Goal: Task Accomplishment & Management: Manage account settings

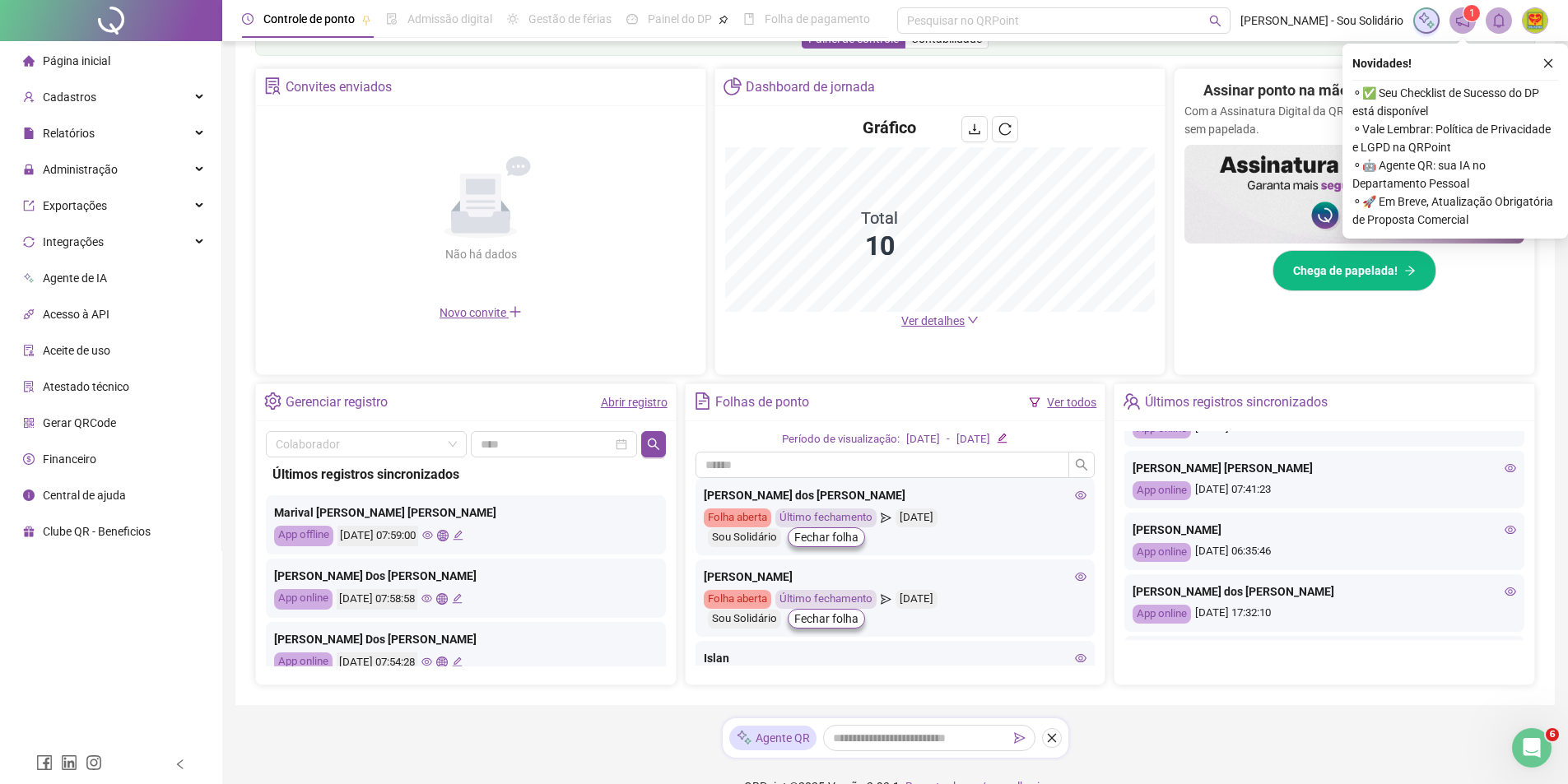
scroll to position [366, 0]
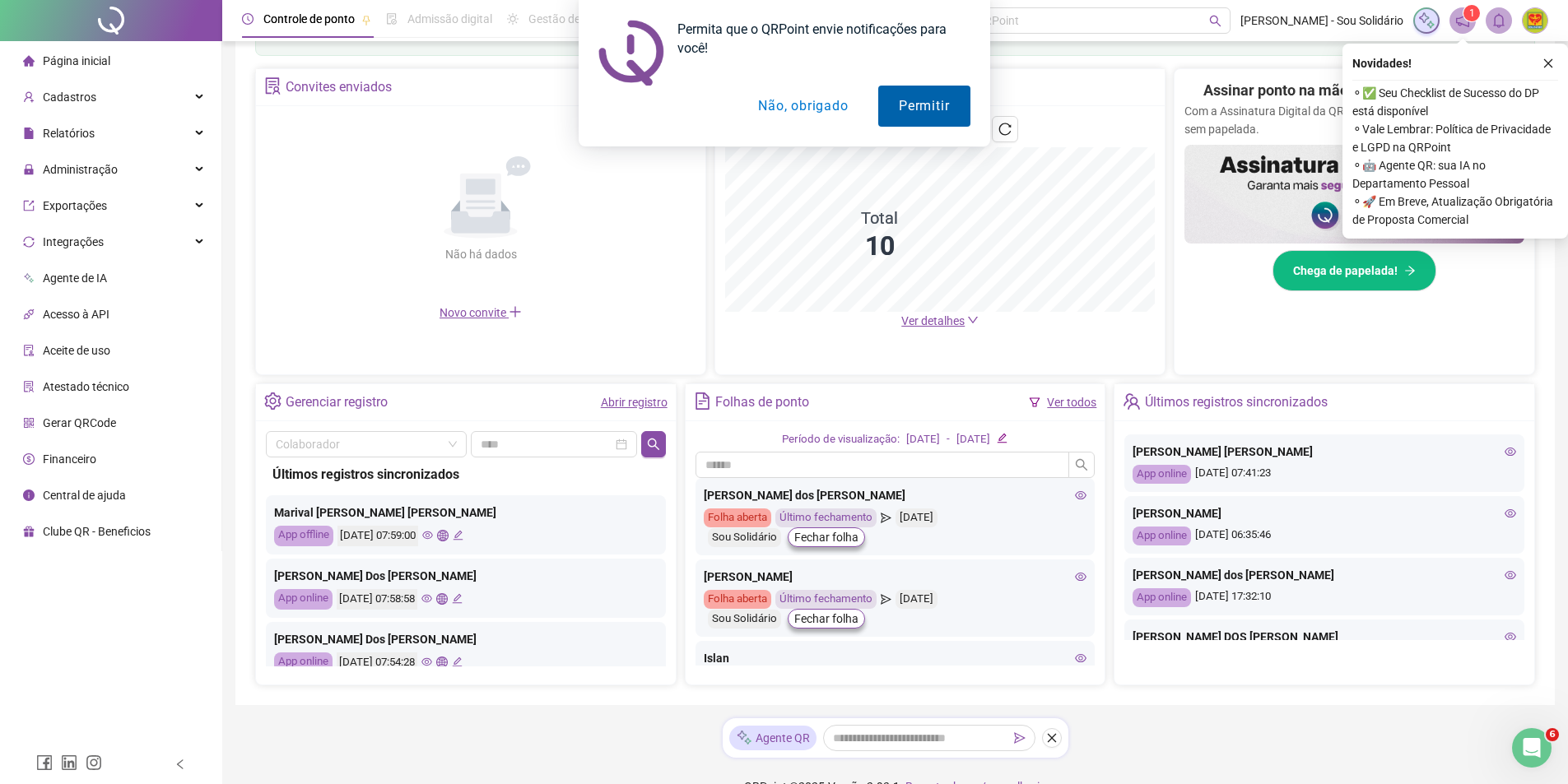
click at [939, 100] on button "Permitir" at bounding box center [923, 106] width 91 height 41
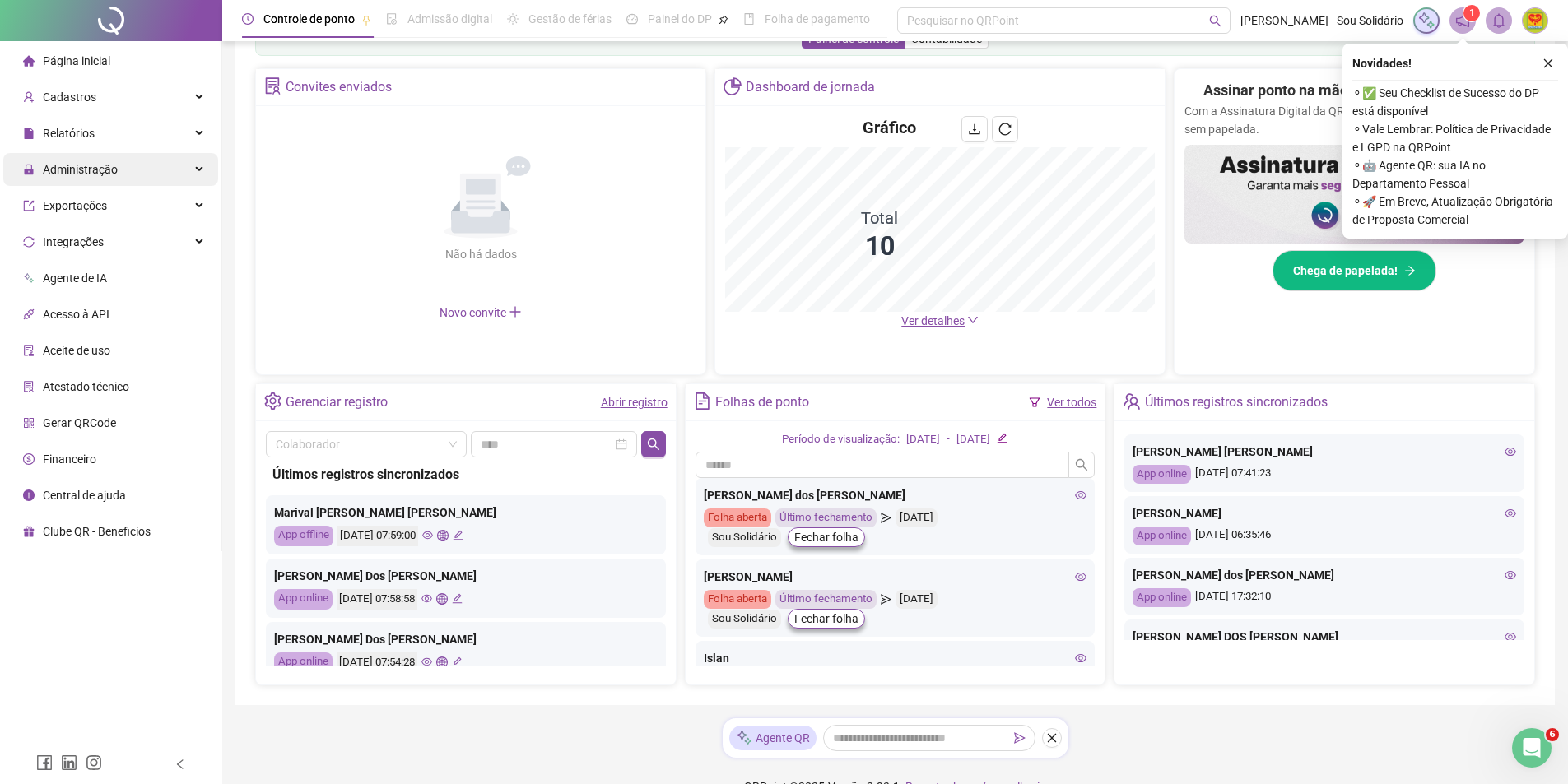
click at [70, 170] on span "Administração" at bounding box center [80, 169] width 74 height 13
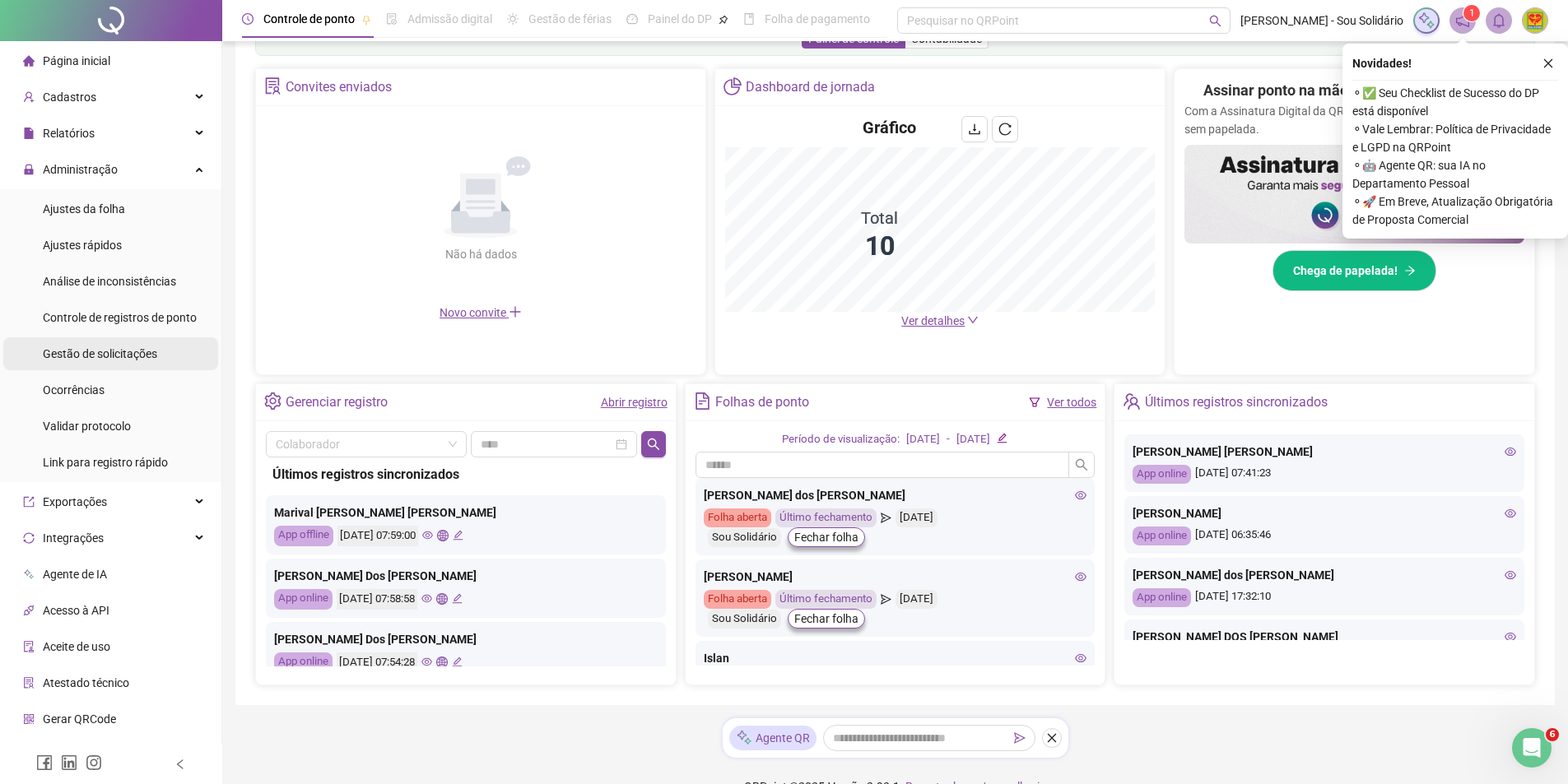
click at [94, 357] on span "Gestão de solicitações" at bounding box center [100, 354] width 114 height 13
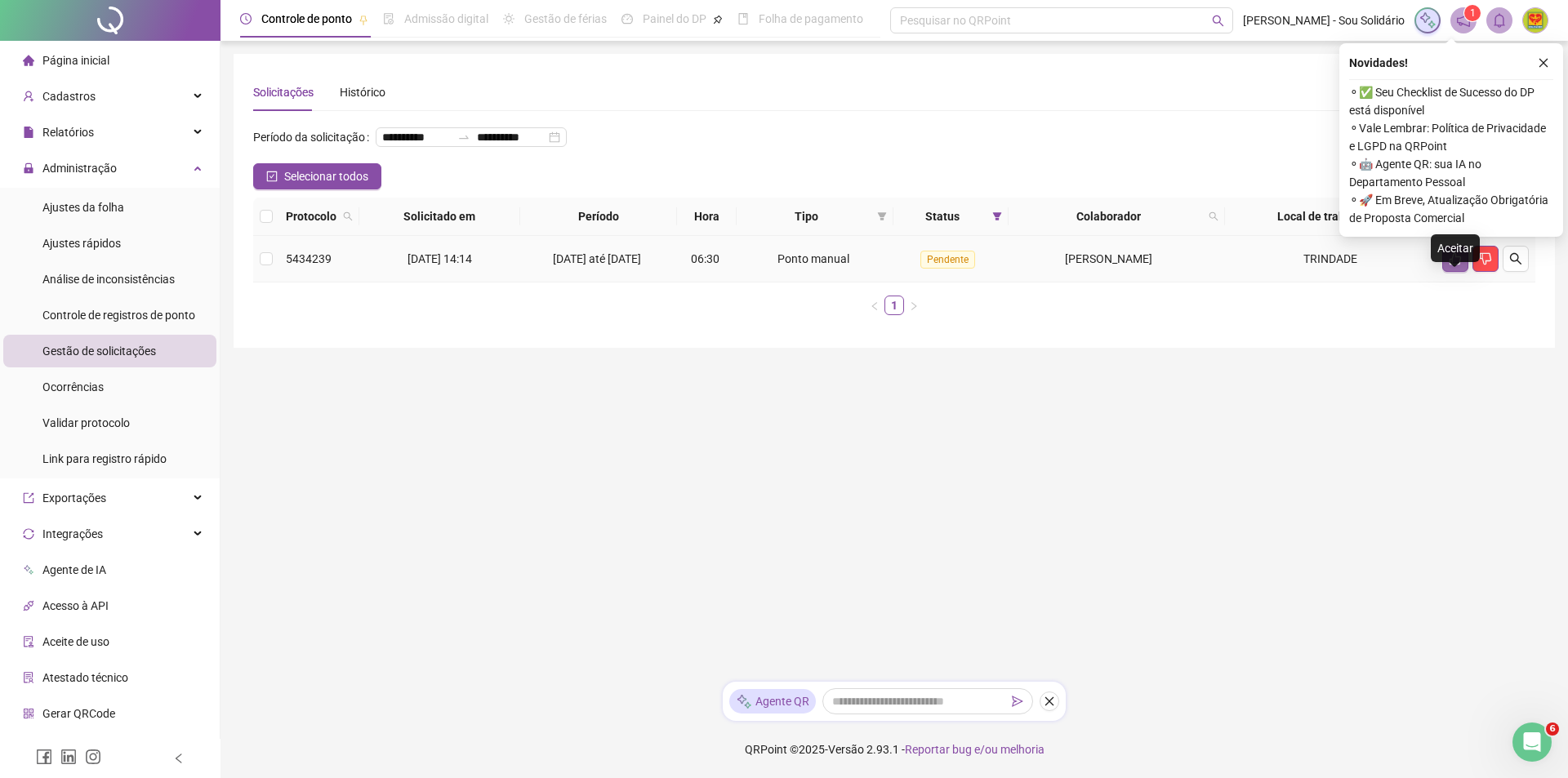
click at [1447, 272] on button "button" at bounding box center [1455, 258] width 26 height 26
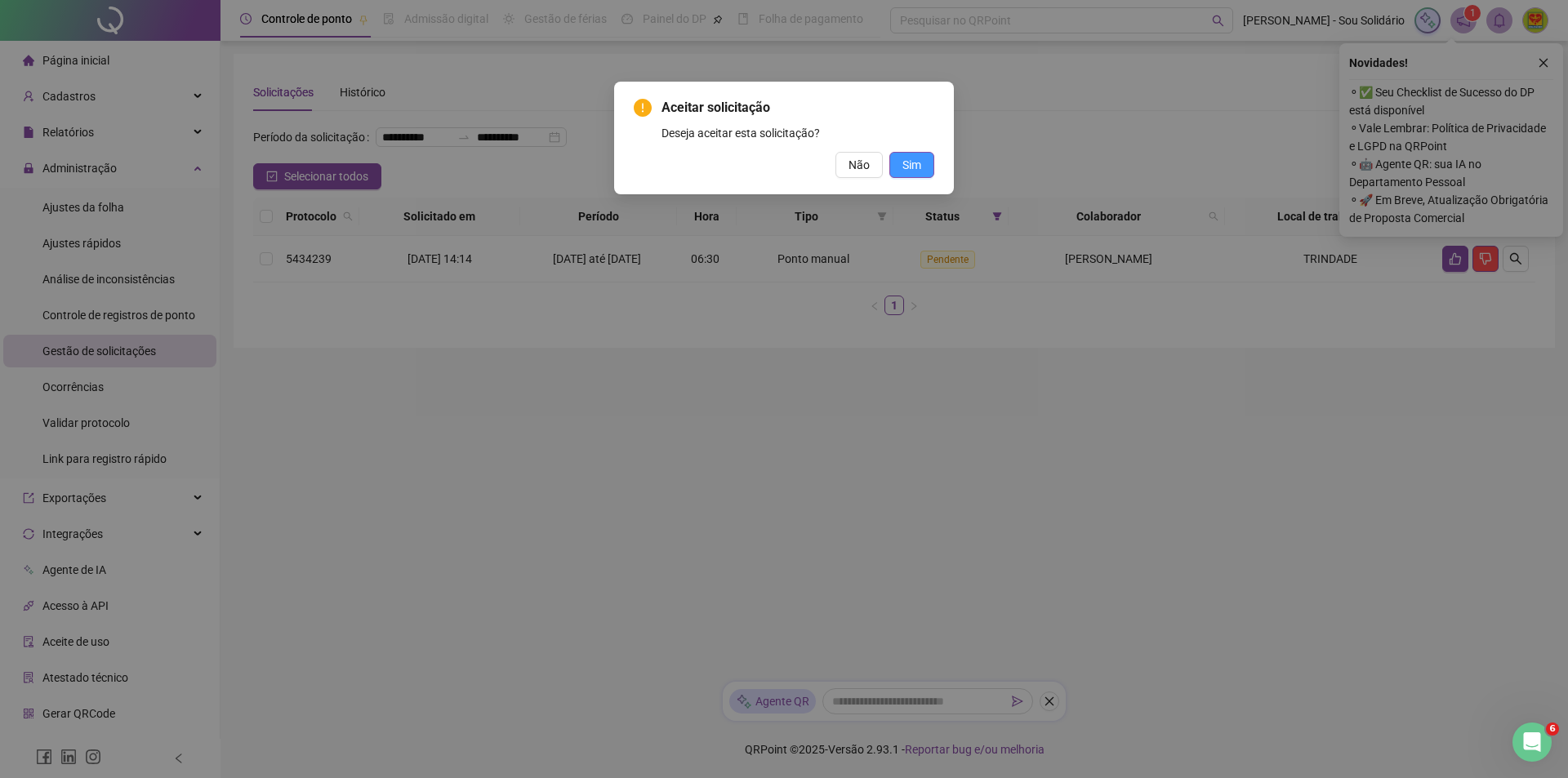
click at [907, 161] on span "Sim" at bounding box center [911, 165] width 19 height 18
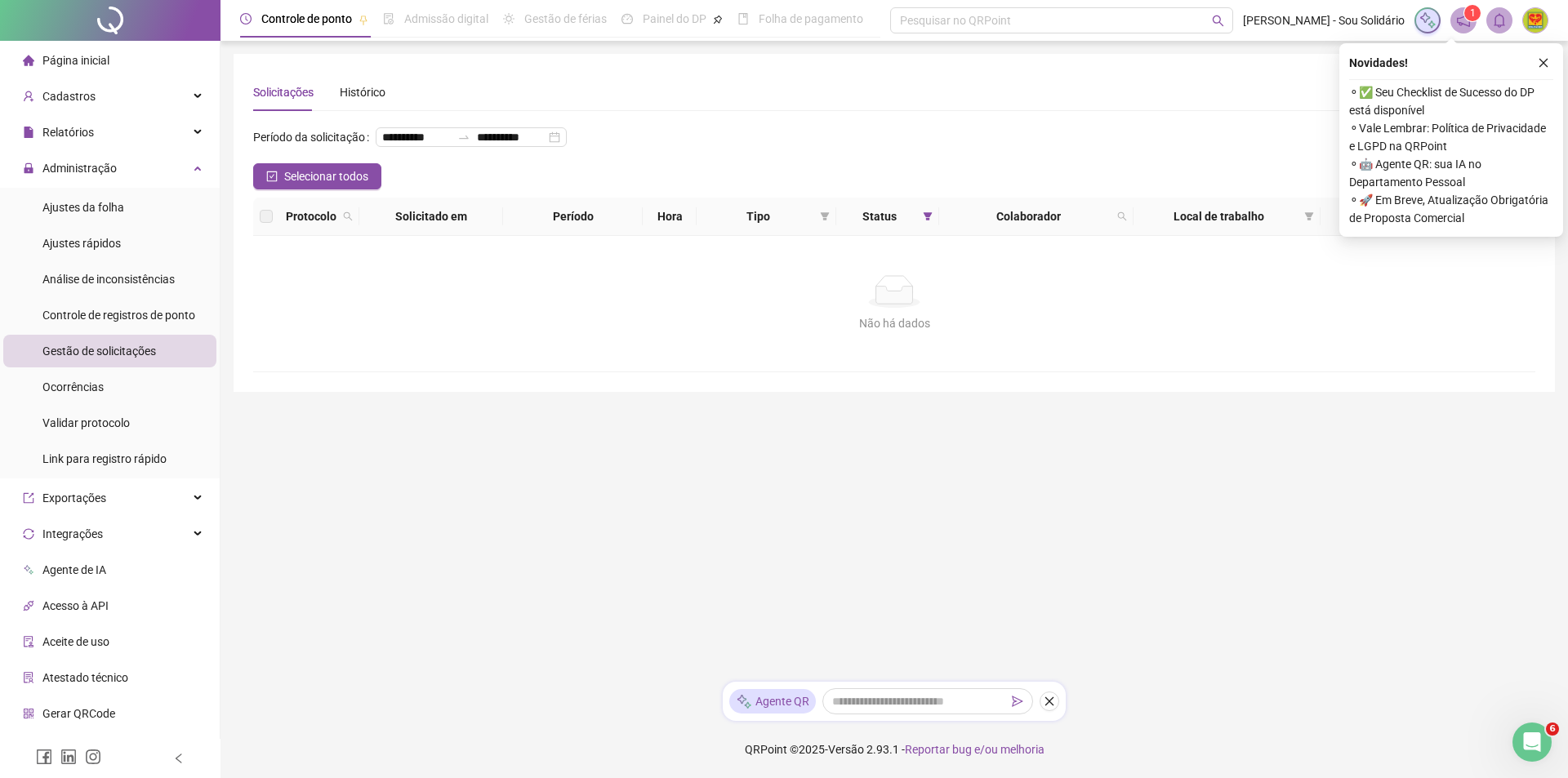
click at [66, 62] on span "Página inicial" at bounding box center [76, 60] width 67 height 13
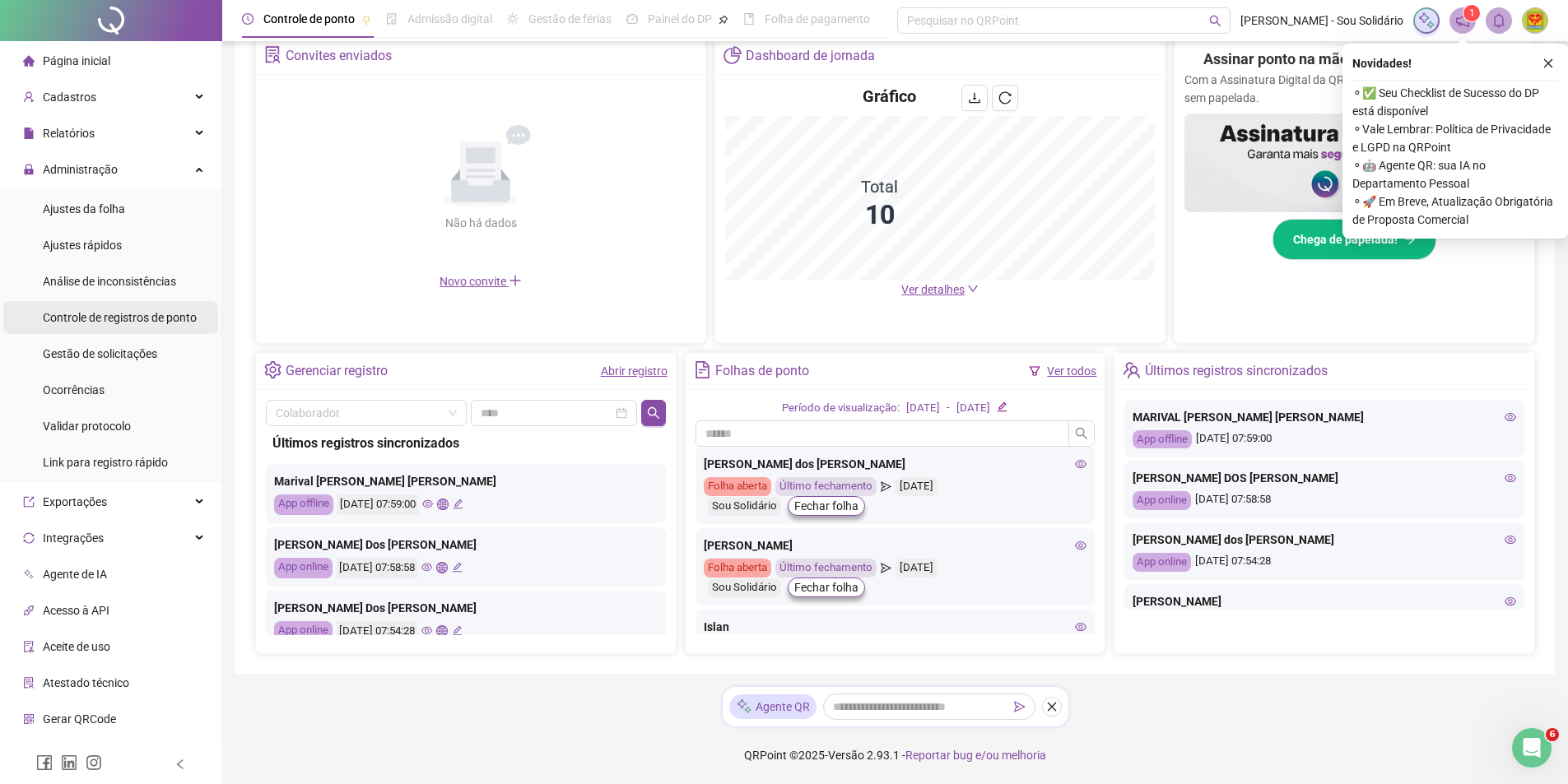
click at [107, 324] on span "Controle de registros de ponto" at bounding box center [120, 317] width 154 height 13
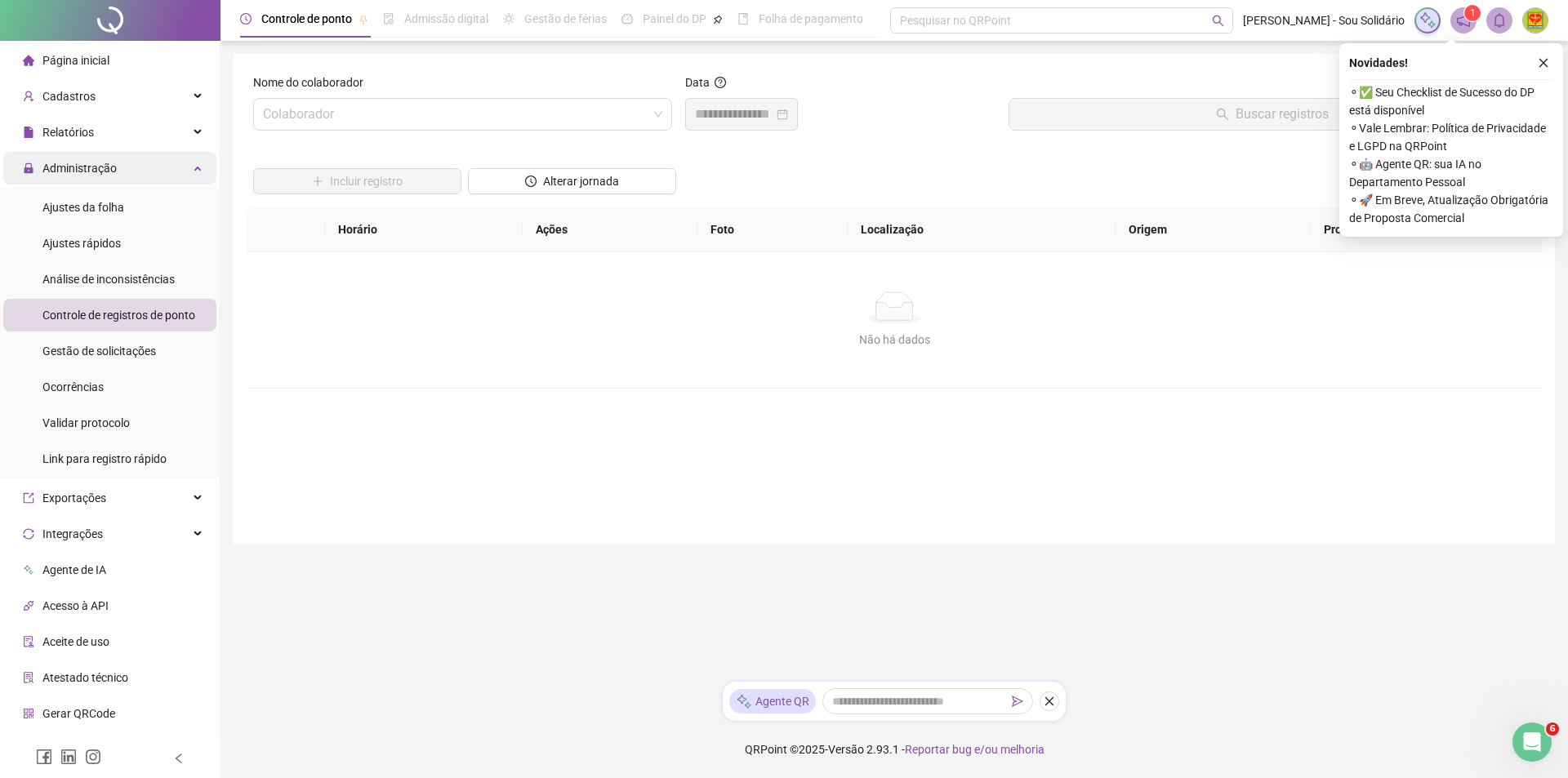
click at [74, 168] on span "Administração" at bounding box center [79, 168] width 74 height 13
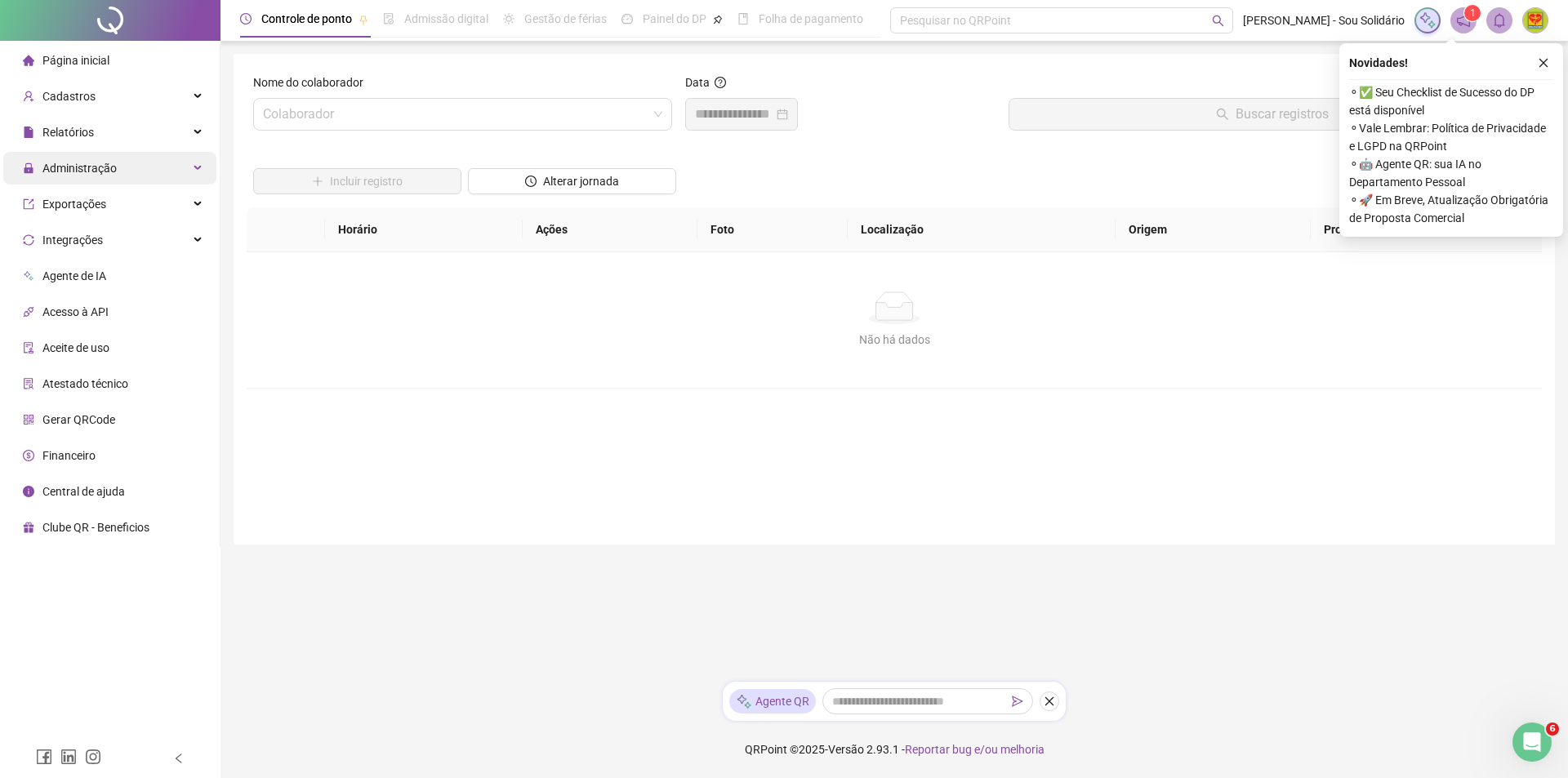
click at [74, 168] on span "Administração" at bounding box center [79, 168] width 74 height 13
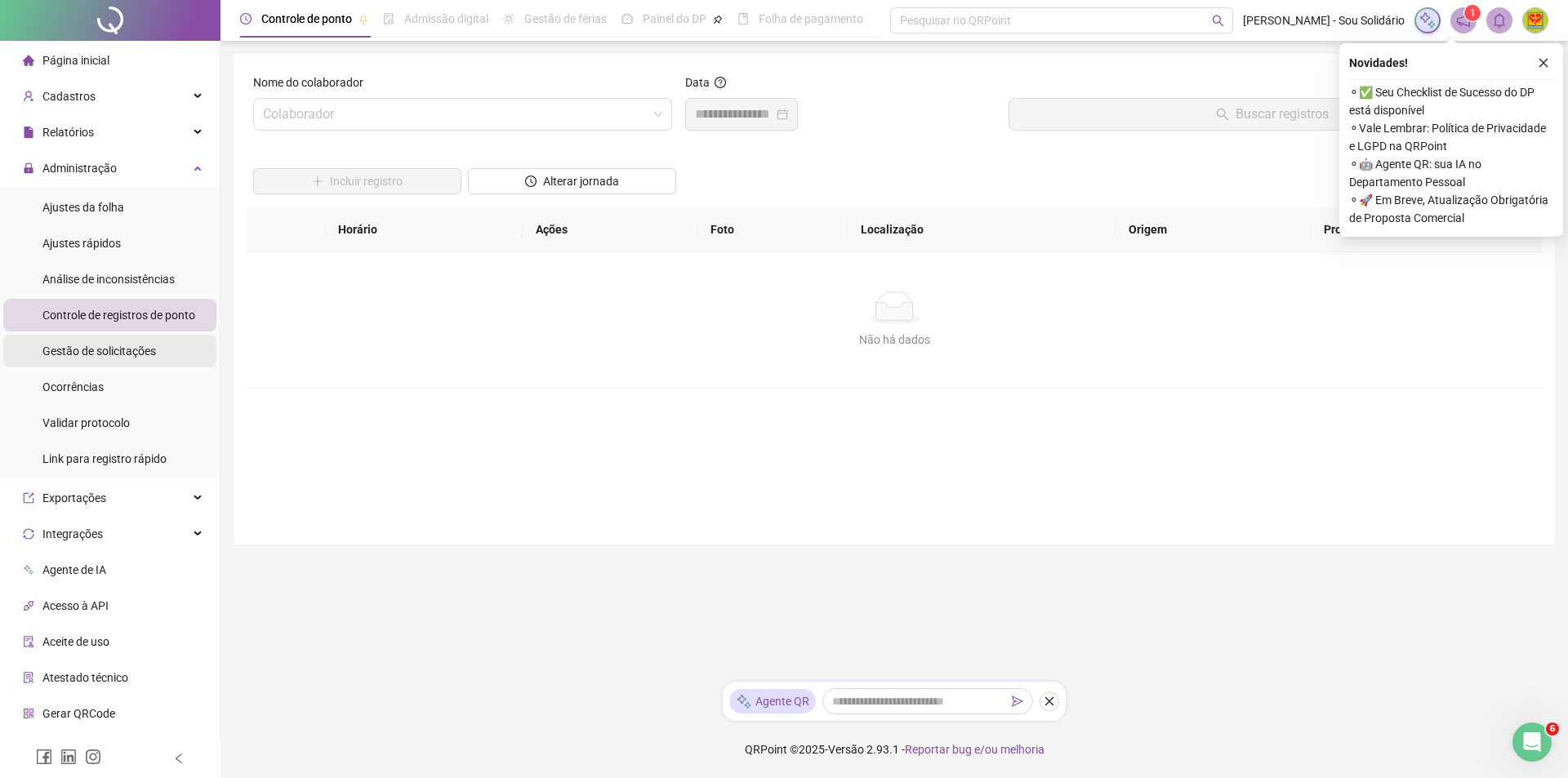
click at [87, 356] on span "Gestão de solicitações" at bounding box center [99, 351] width 113 height 13
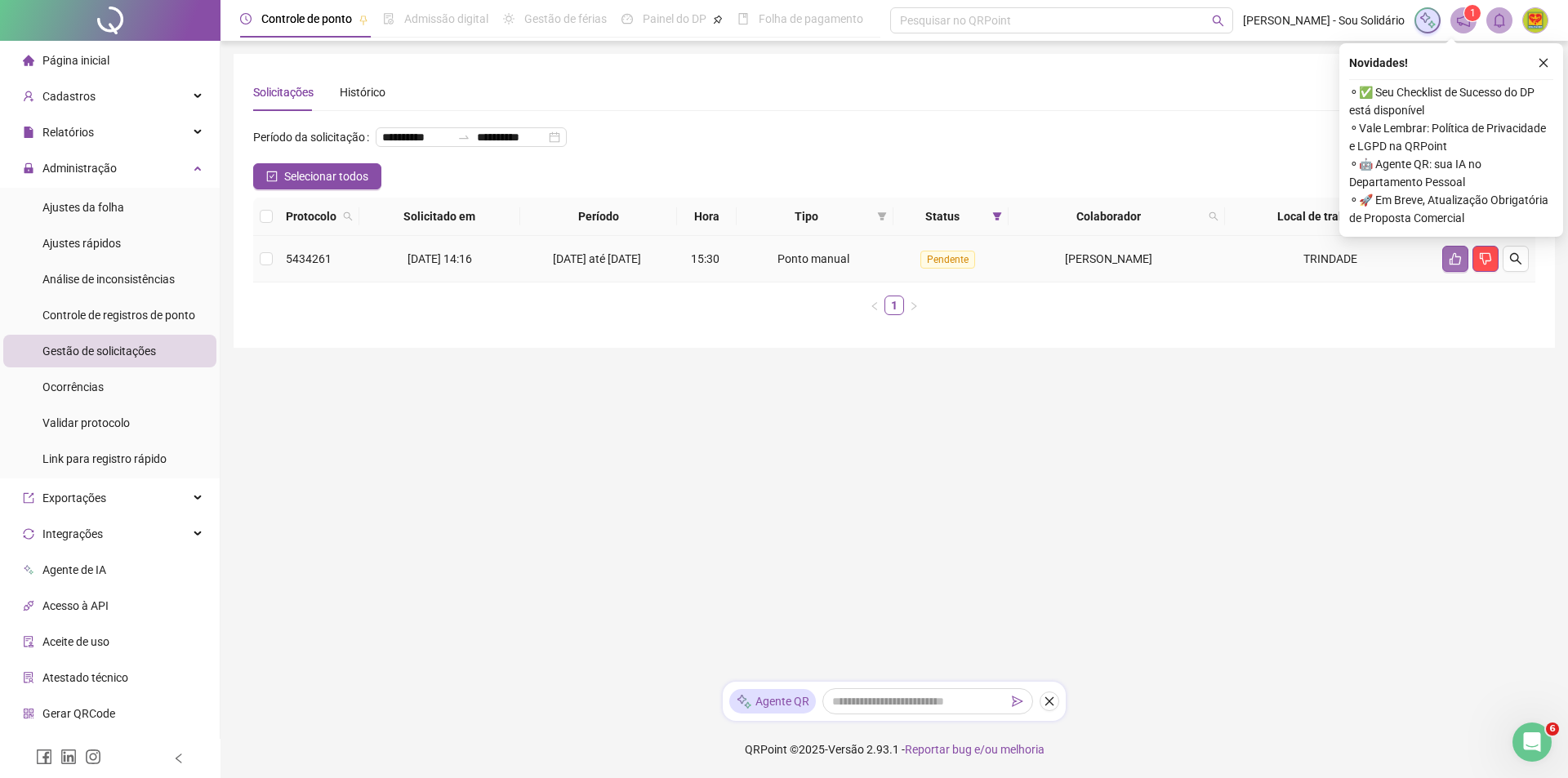
click at [1450, 265] on icon "like" at bounding box center [1455, 259] width 12 height 12
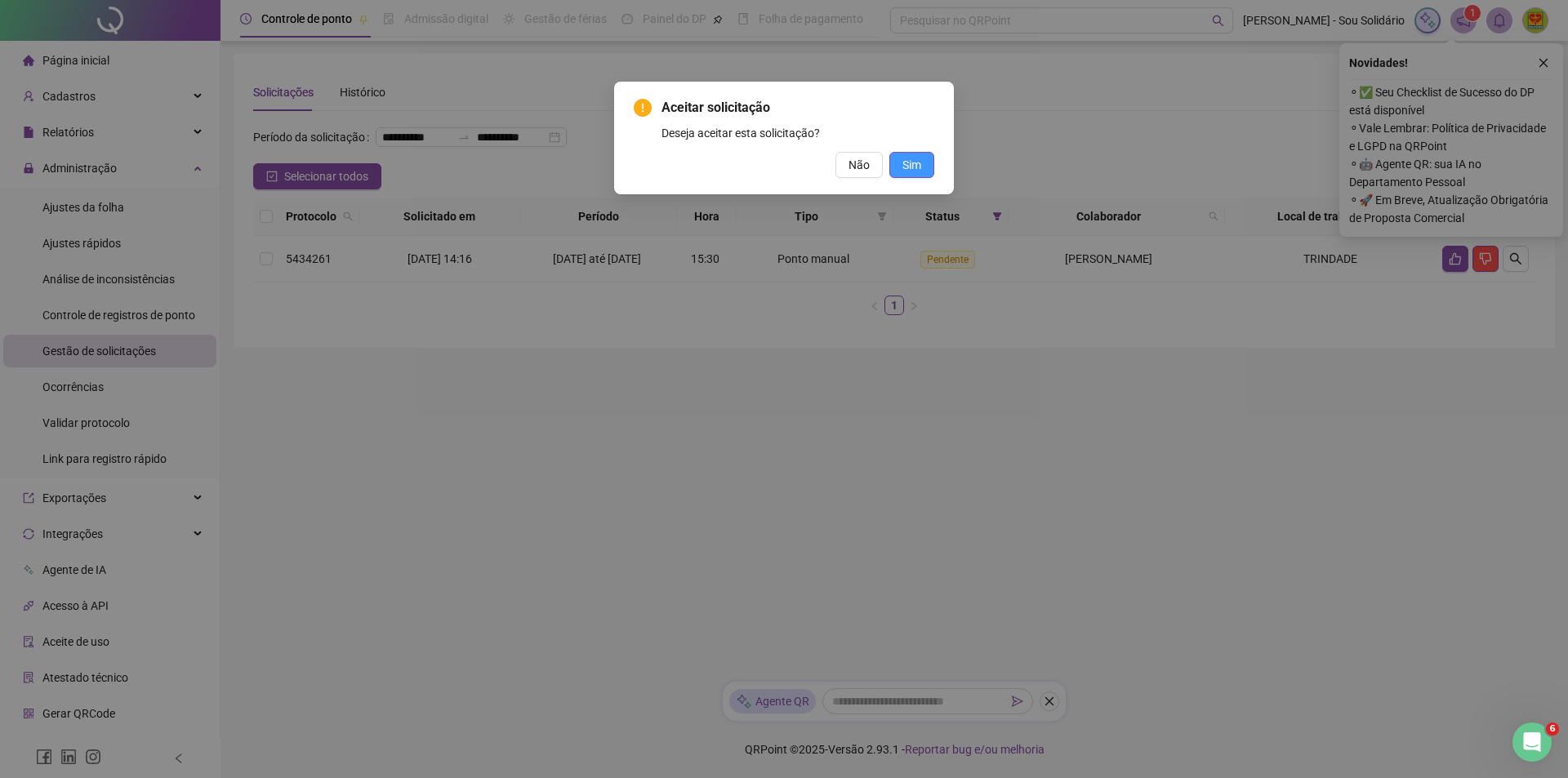
click at [905, 168] on span "Sim" at bounding box center [911, 165] width 19 height 18
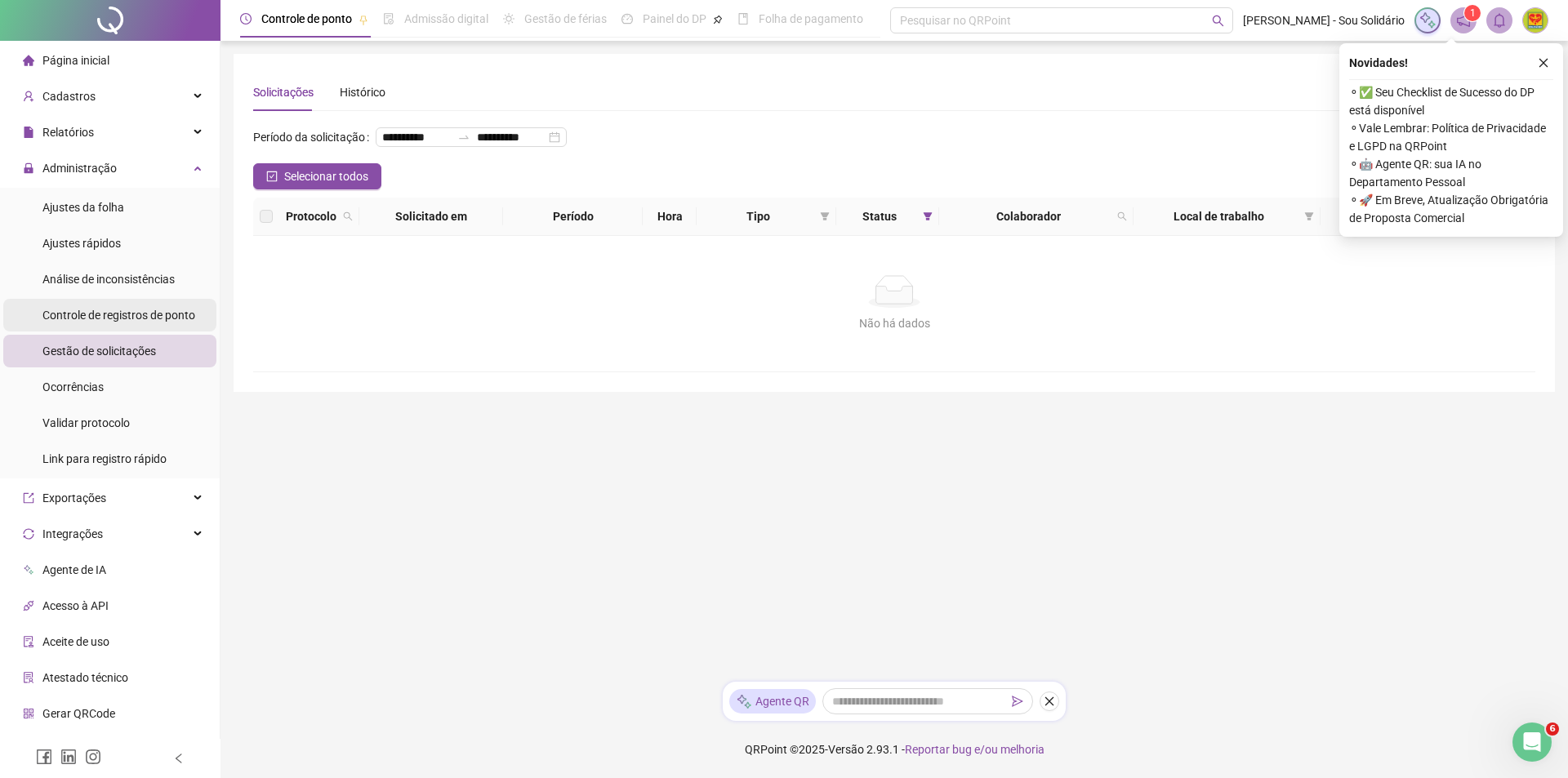
click at [125, 313] on span "Controle de registros de ponto" at bounding box center [119, 315] width 152 height 13
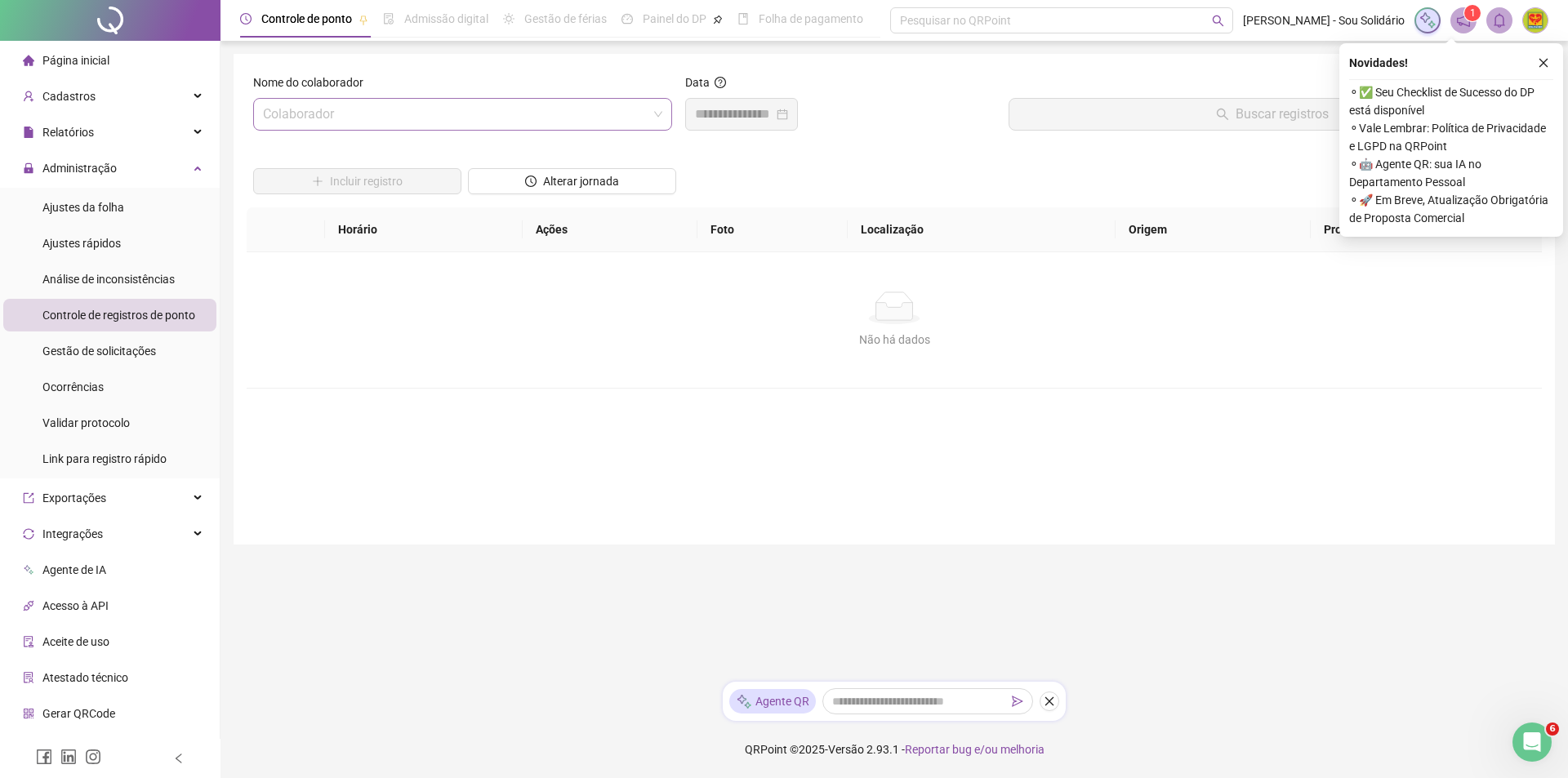
click at [646, 114] on input "search" at bounding box center [455, 114] width 385 height 31
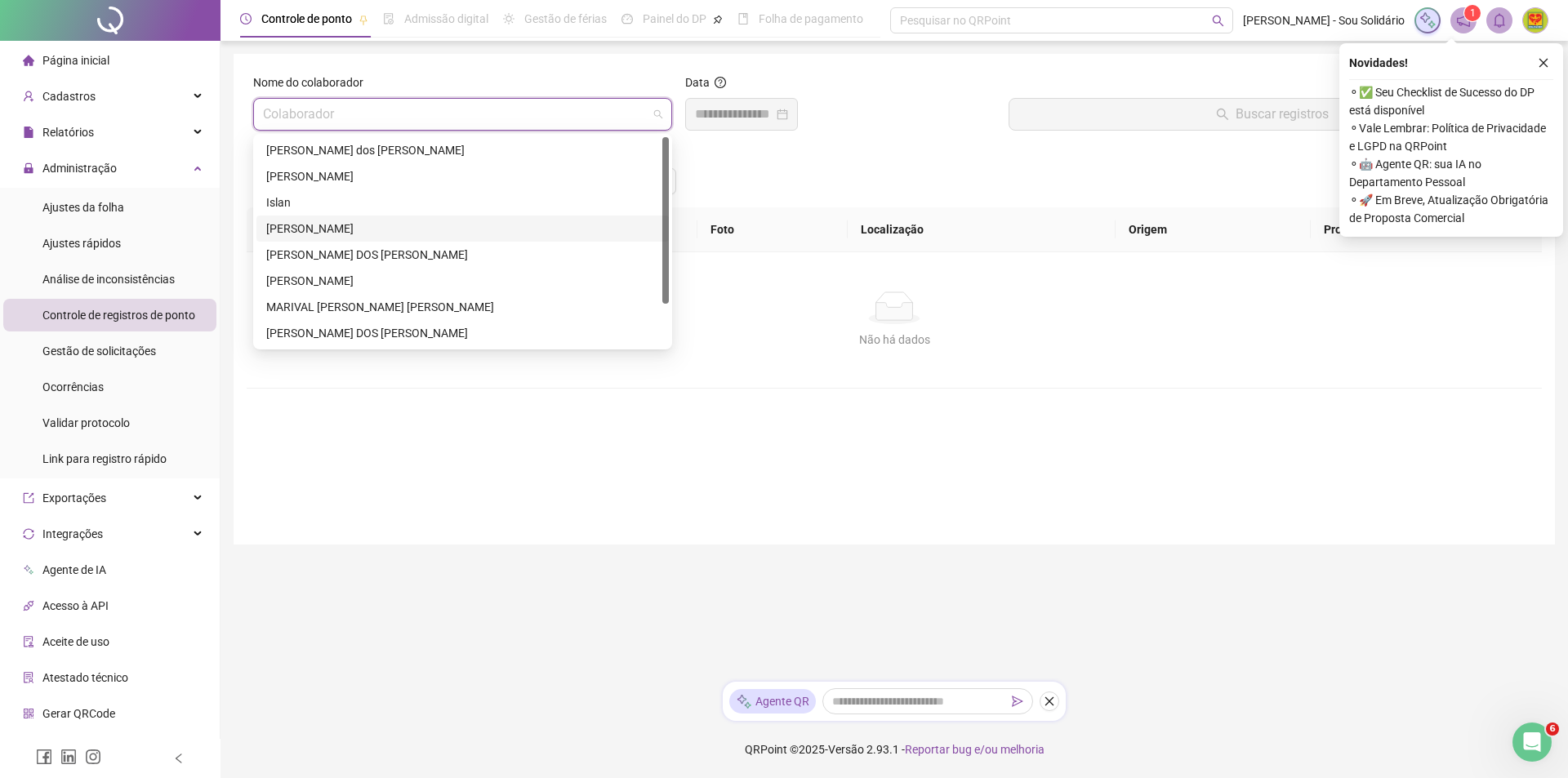
click at [314, 229] on div "[PERSON_NAME]" at bounding box center [462, 229] width 393 height 18
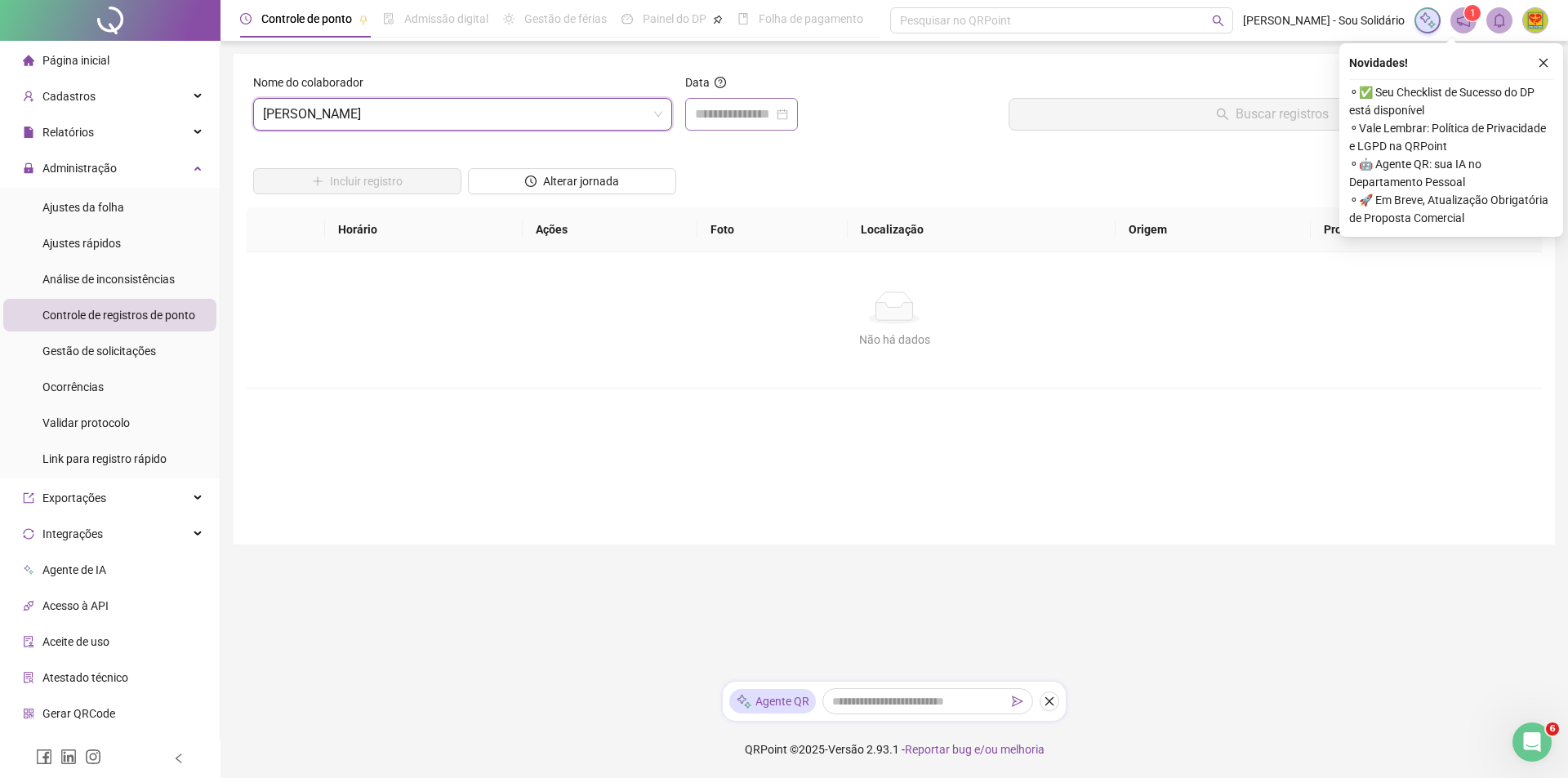
click at [788, 115] on div at bounding box center [742, 114] width 93 height 19
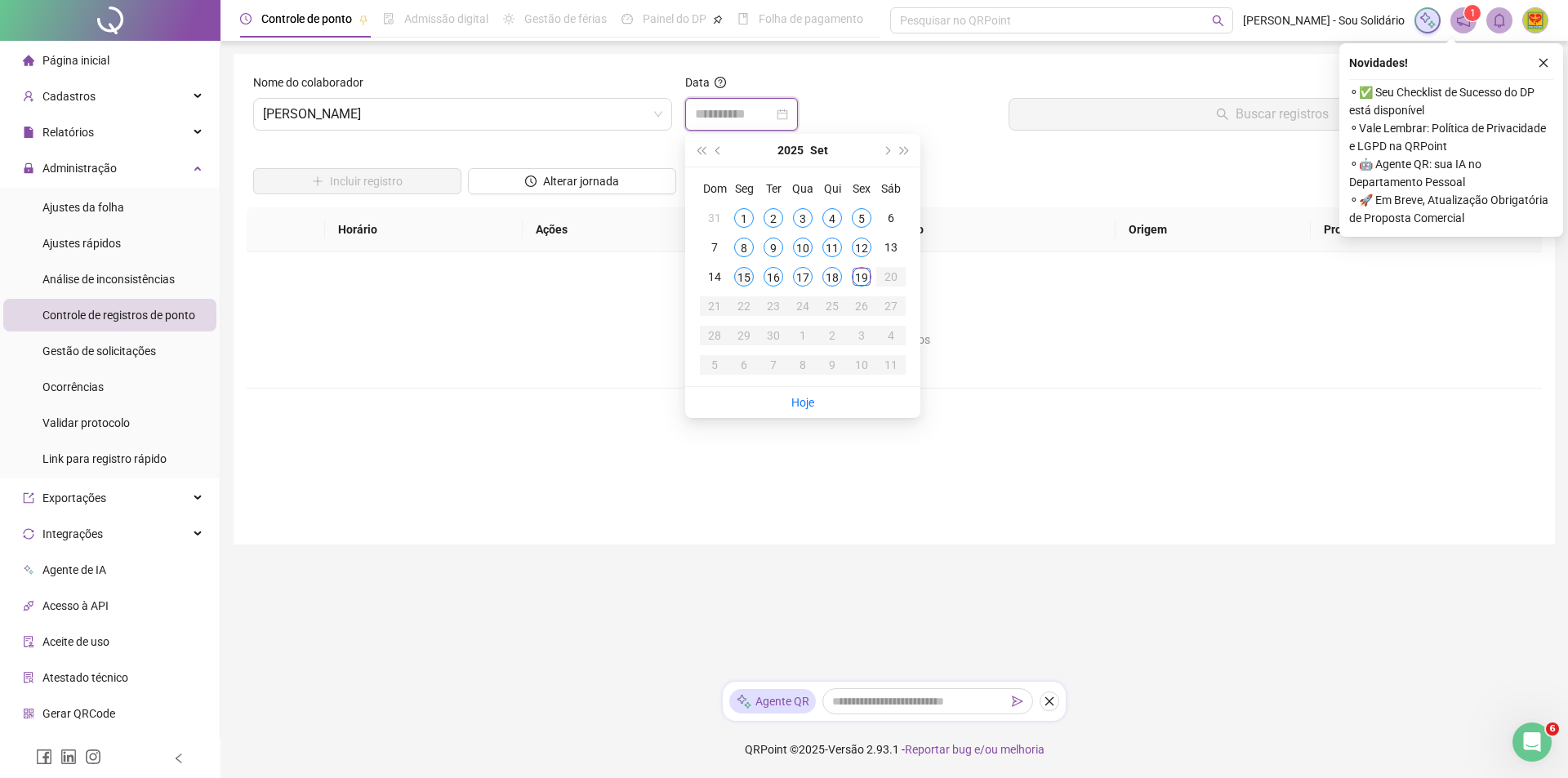
type input "**********"
click at [744, 279] on div "15" at bounding box center [743, 276] width 19 height 19
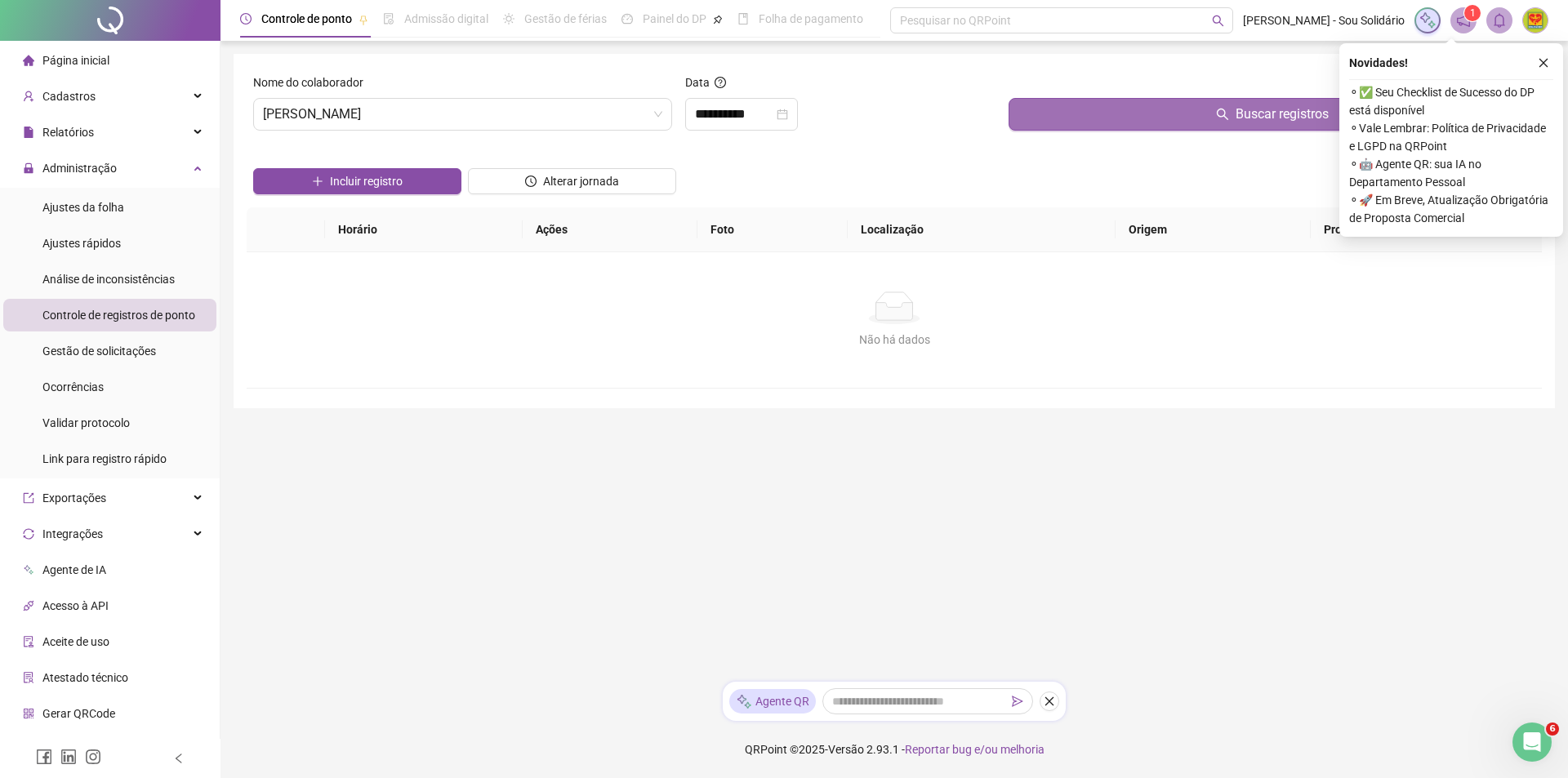
click at [1236, 114] on span "Buscar registros" at bounding box center [1282, 114] width 93 height 19
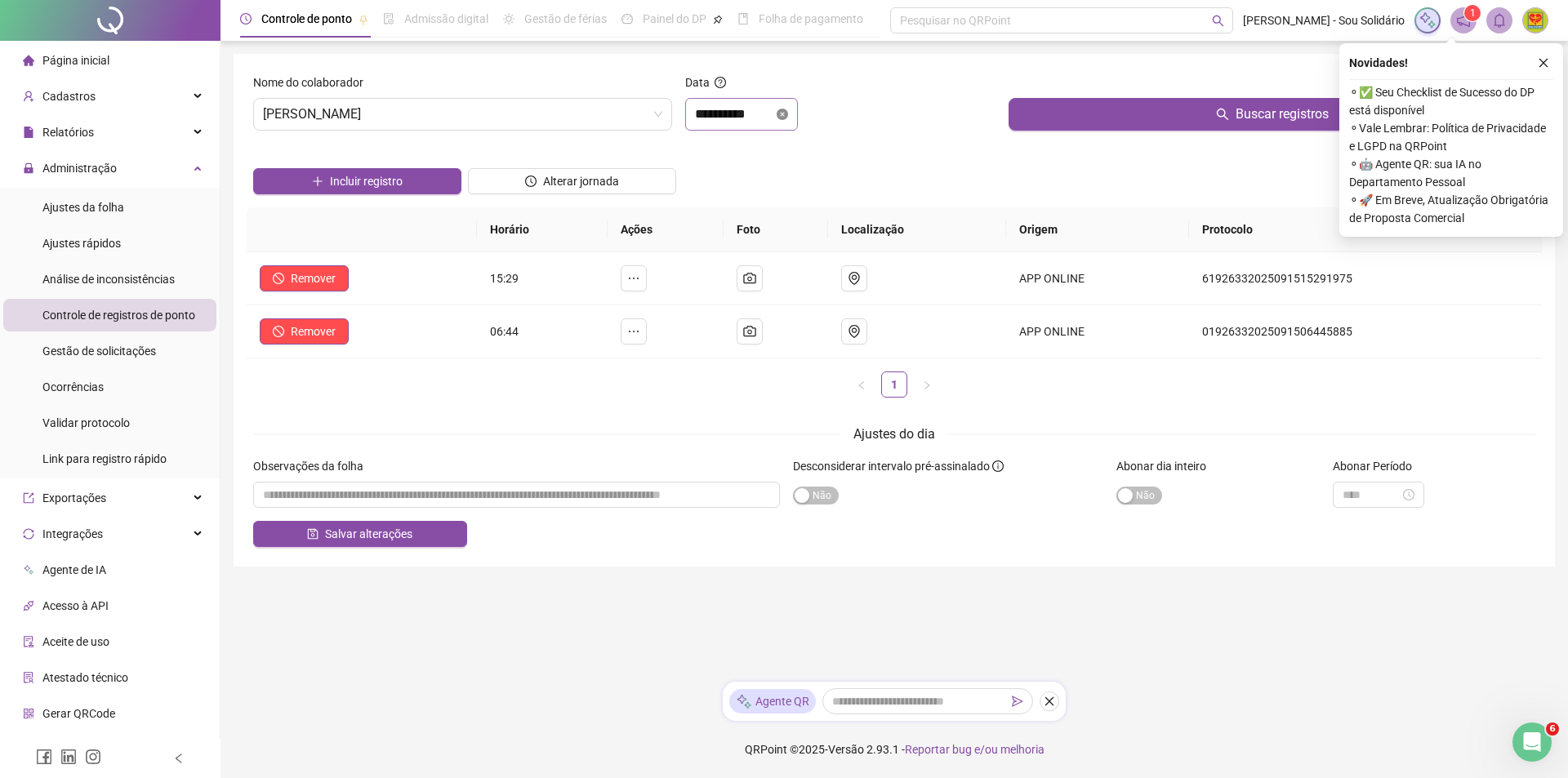
click at [788, 117] on icon "close-circle" at bounding box center [782, 114] width 12 height 12
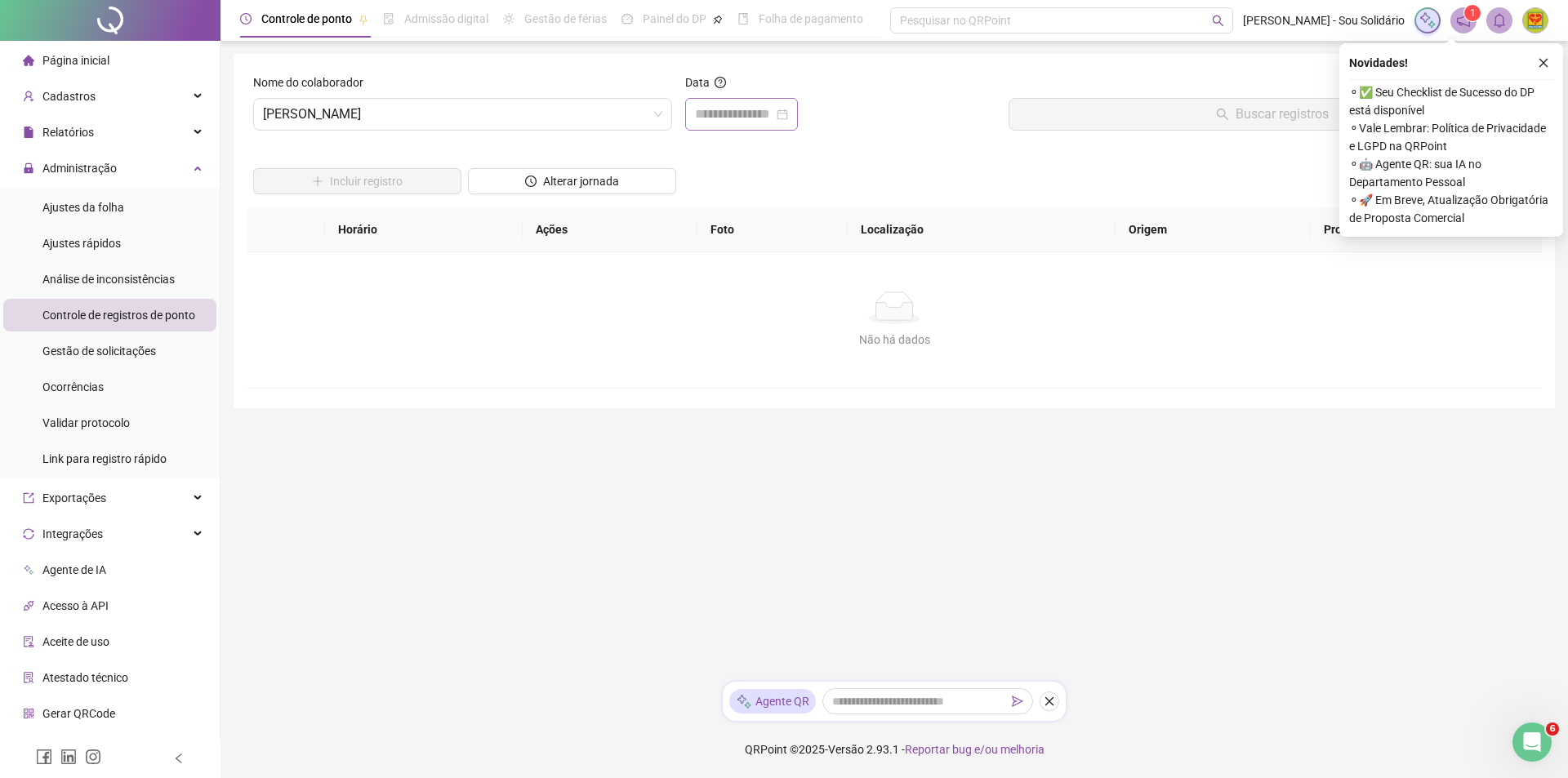
click at [788, 117] on div at bounding box center [742, 114] width 93 height 19
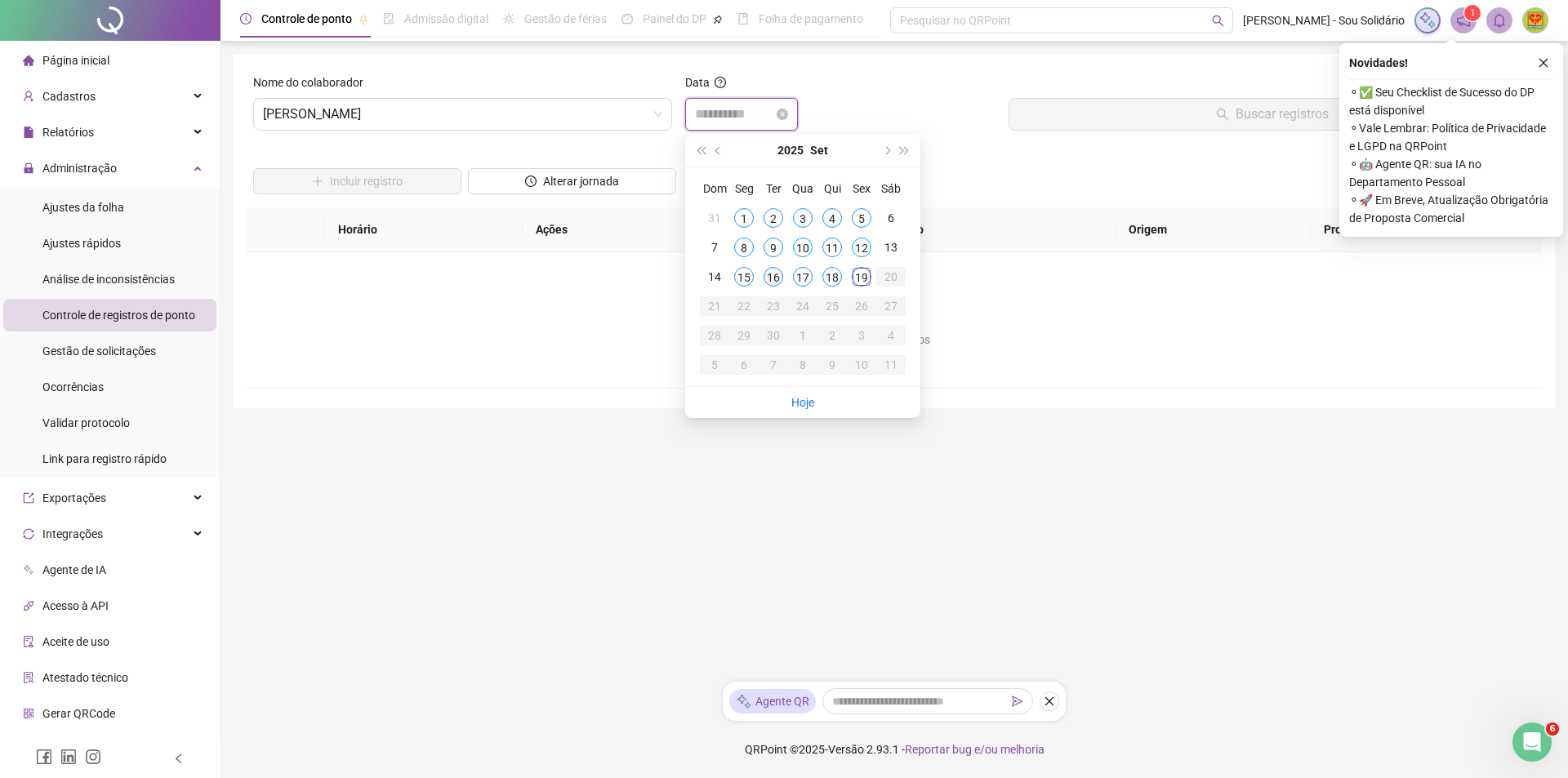
type input "**********"
click at [779, 274] on div "16" at bounding box center [773, 276] width 19 height 19
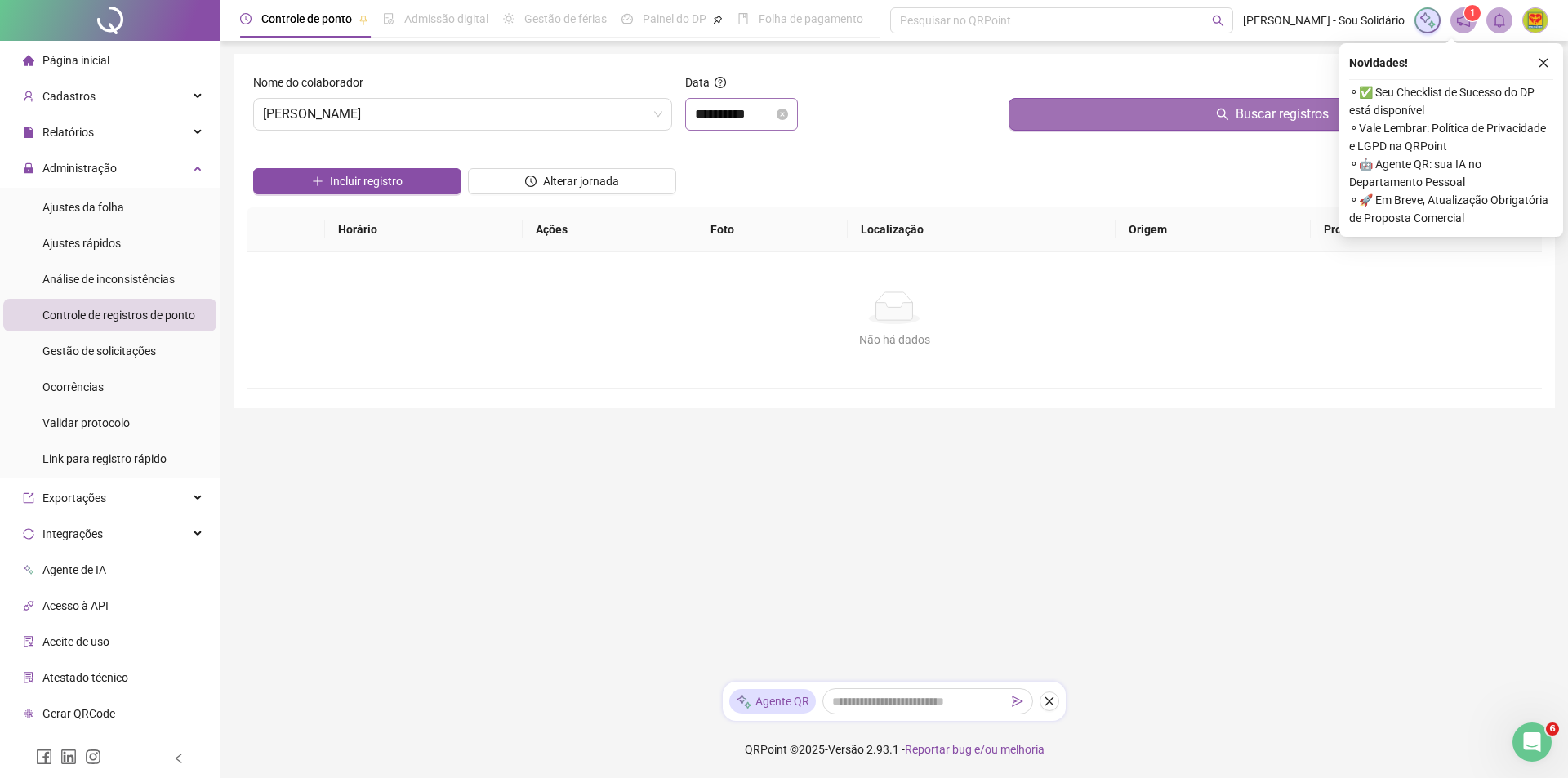
click at [1197, 117] on button "Buscar registros" at bounding box center [1272, 114] width 526 height 33
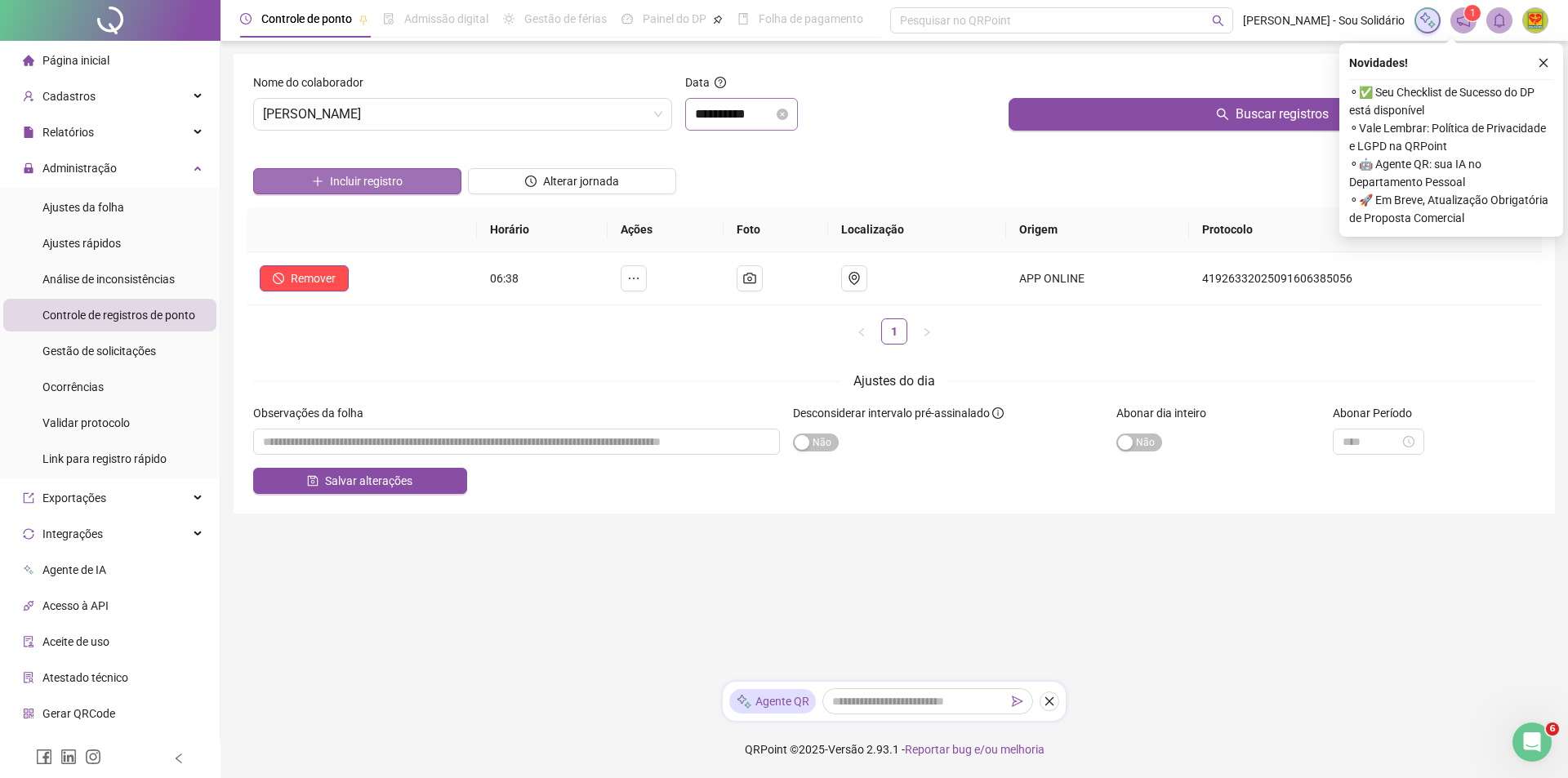
click at [379, 183] on span "Incluir registro" at bounding box center [367, 182] width 73 height 18
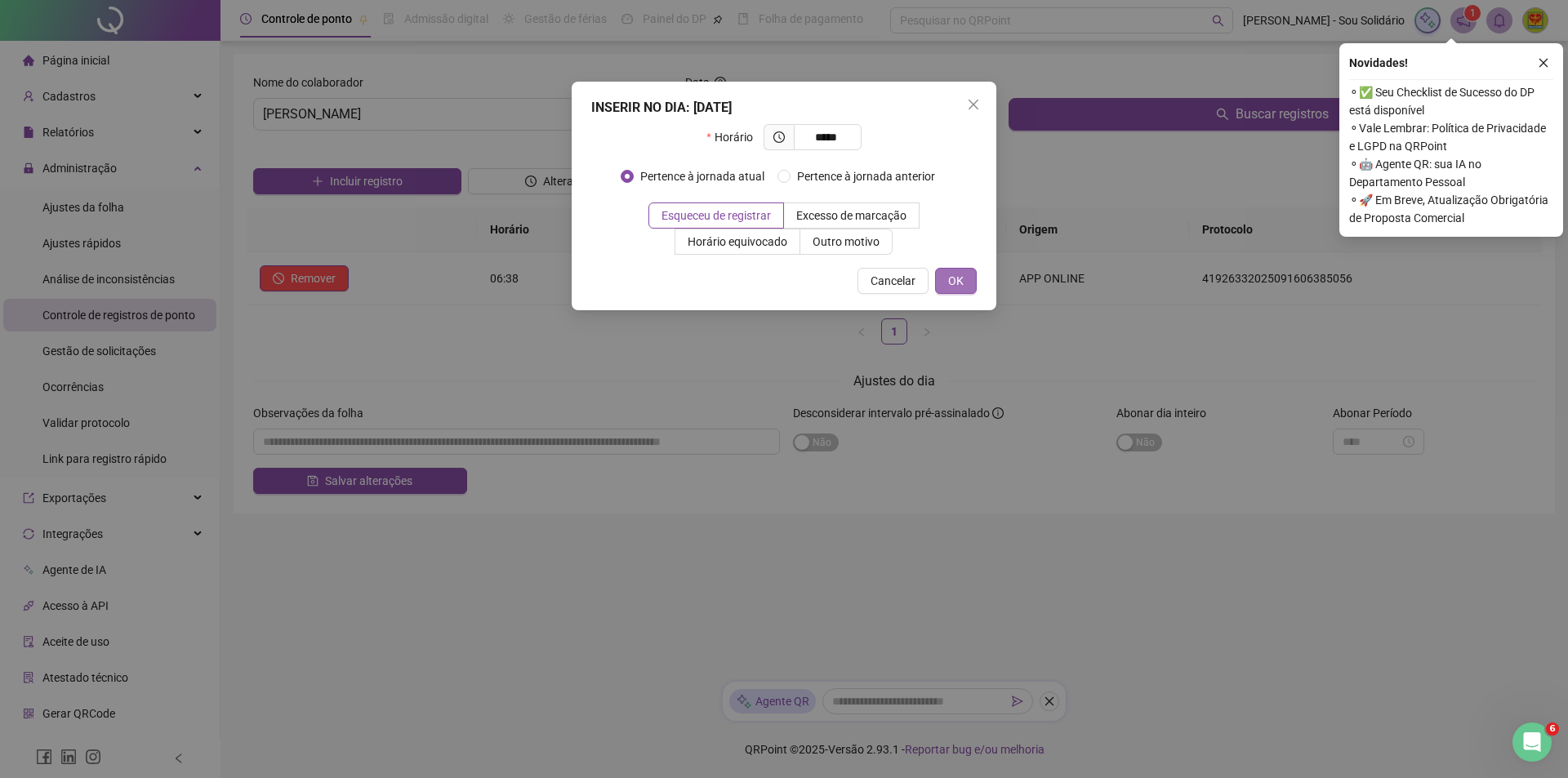
type input "*****"
click at [965, 279] on button "OK" at bounding box center [956, 281] width 42 height 26
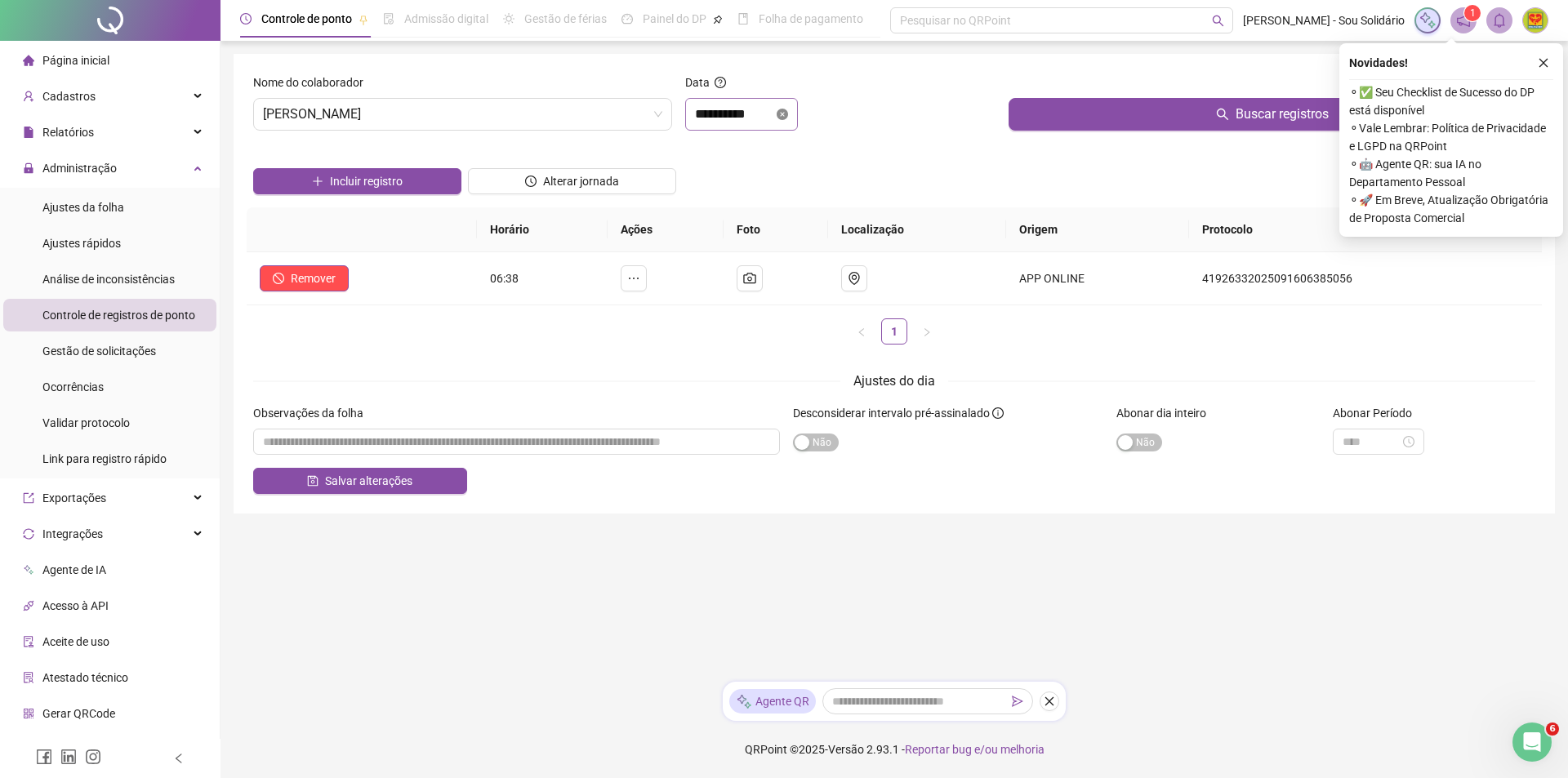
click at [788, 114] on icon "close-circle" at bounding box center [782, 114] width 12 height 12
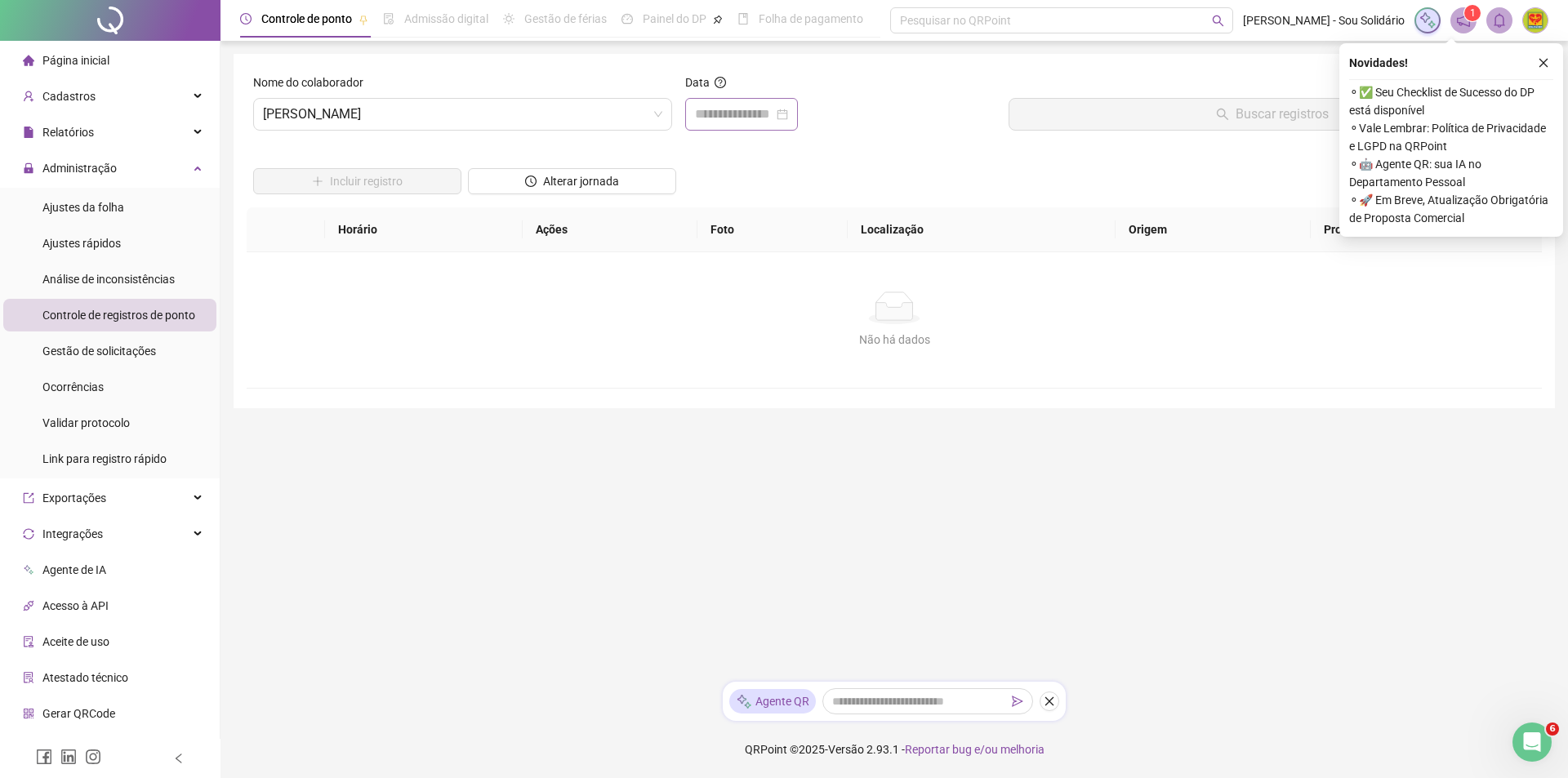
click at [788, 114] on div at bounding box center [742, 114] width 93 height 19
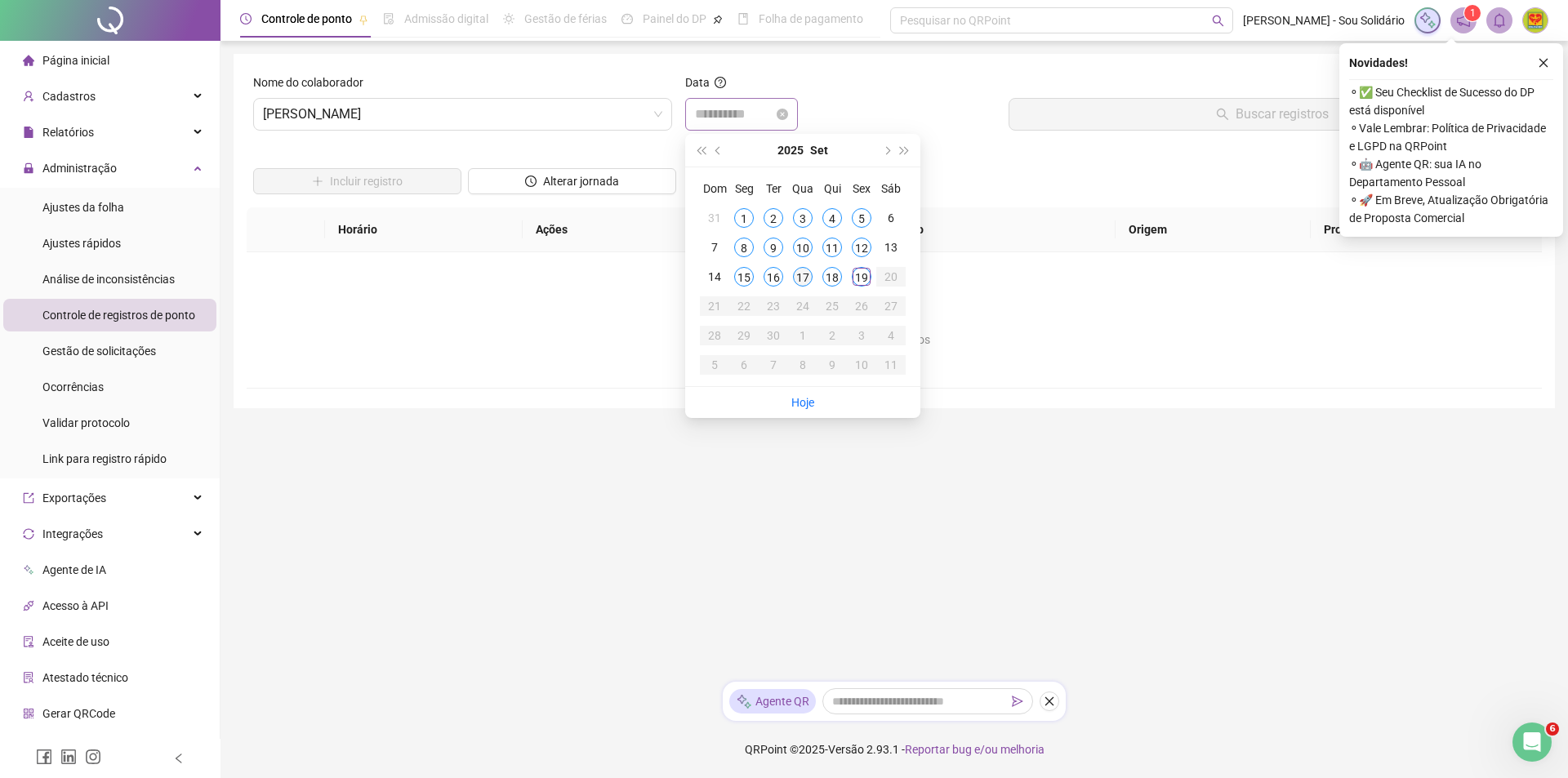
click at [802, 278] on div "17" at bounding box center [802, 276] width 19 height 19
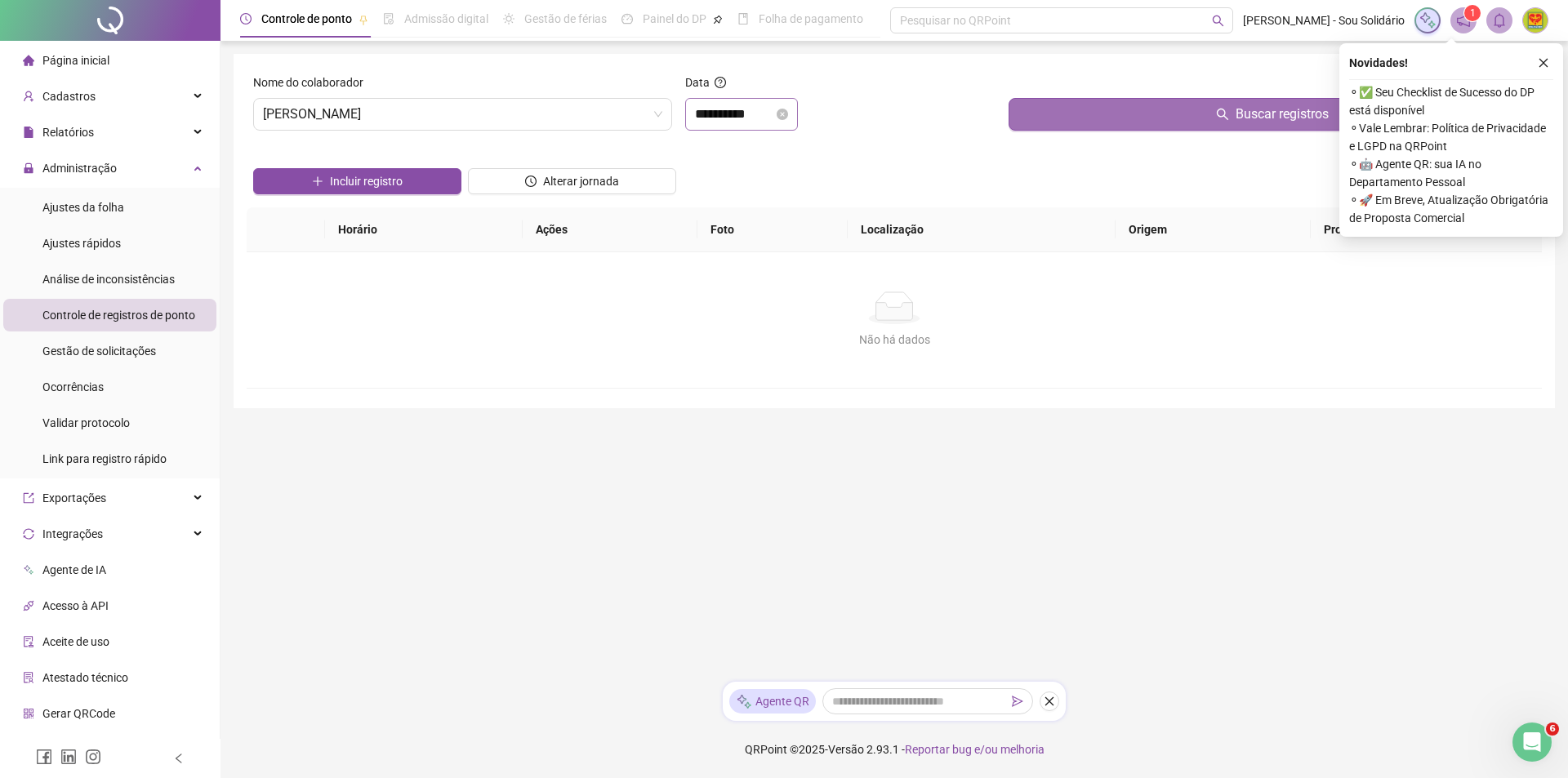
click at [1196, 123] on button "Buscar registros" at bounding box center [1272, 114] width 526 height 33
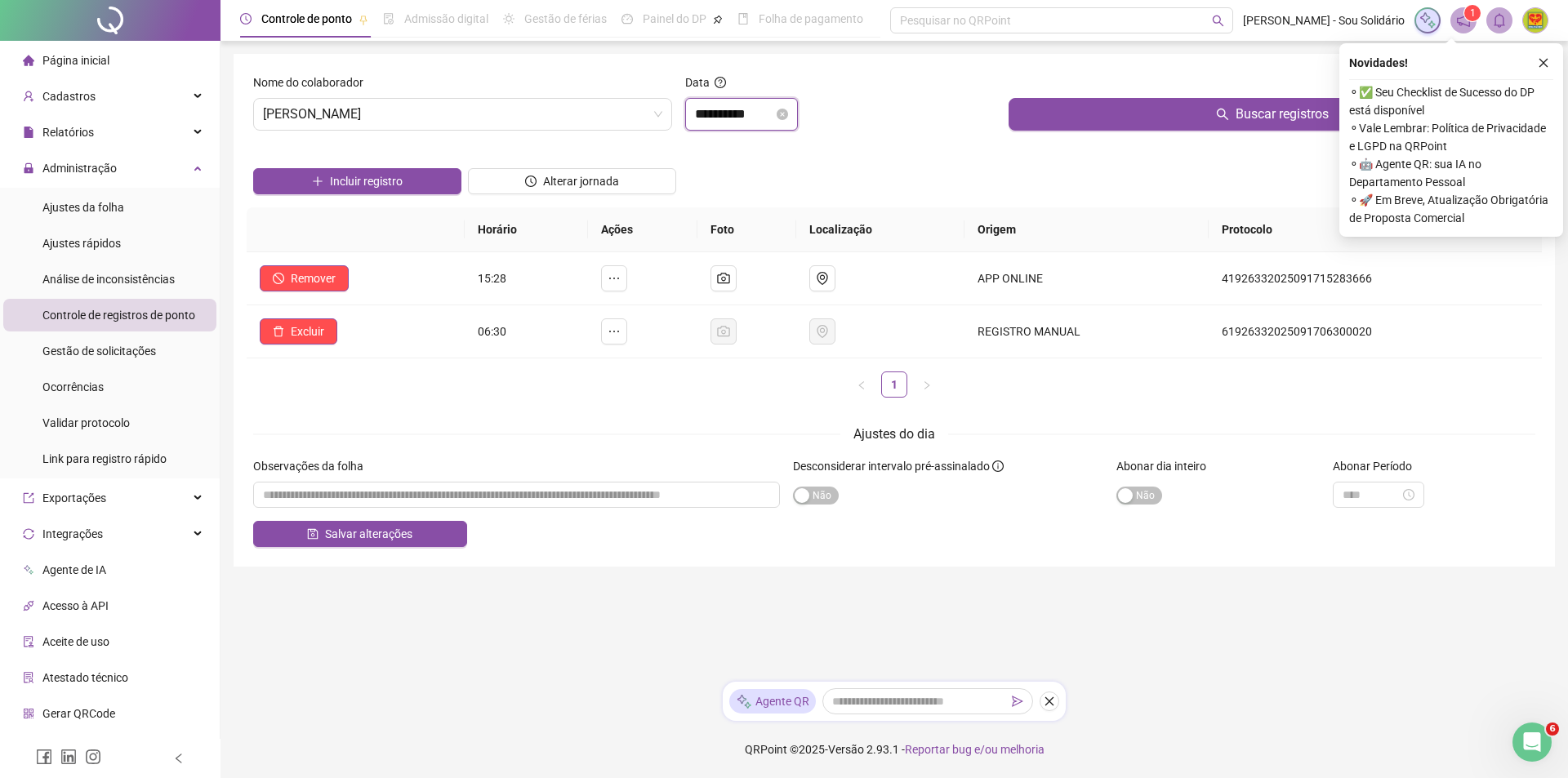
click at [774, 115] on input "**********" at bounding box center [734, 114] width 78 height 19
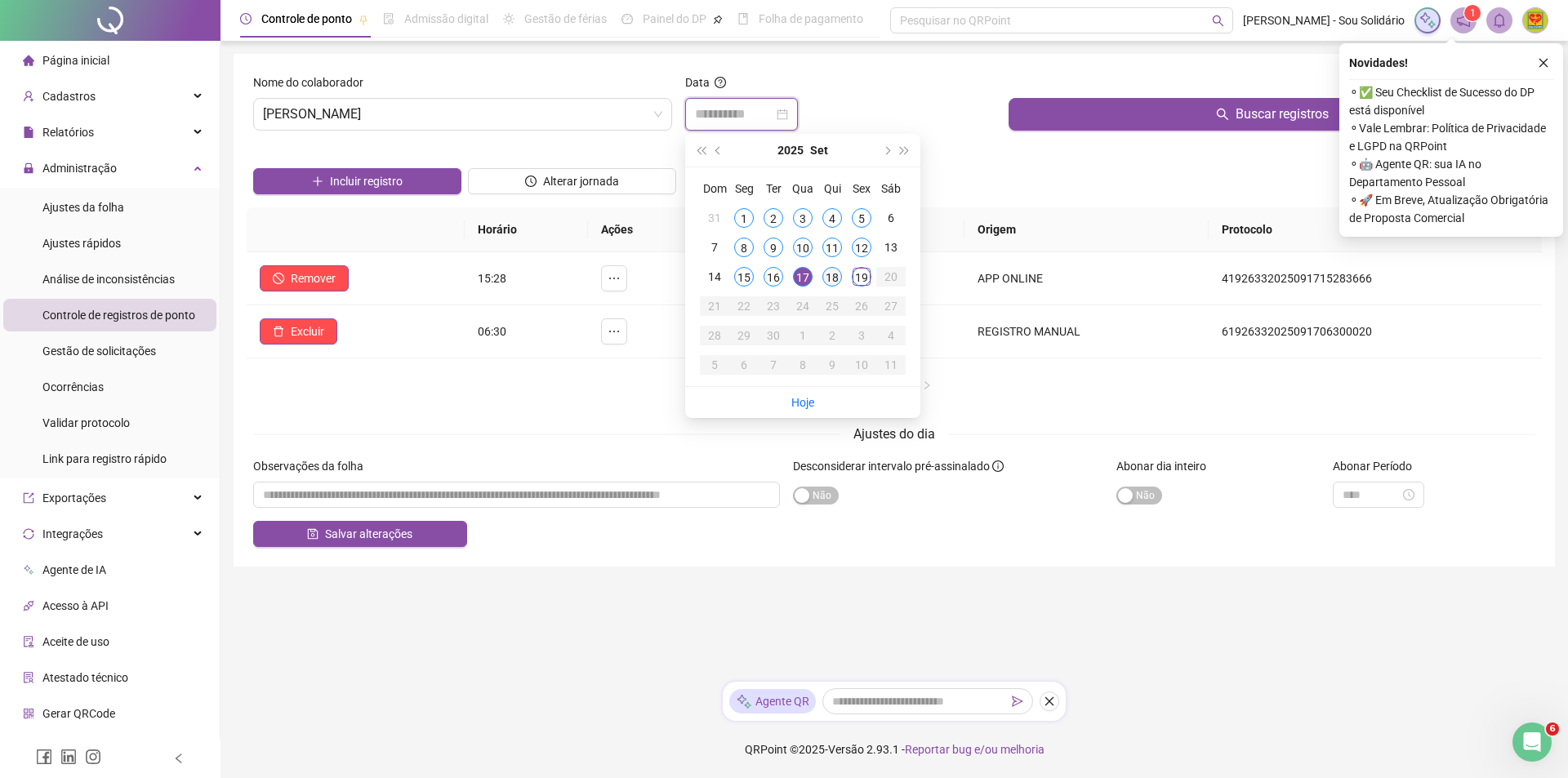
type input "**********"
click at [836, 274] on div "18" at bounding box center [832, 276] width 19 height 19
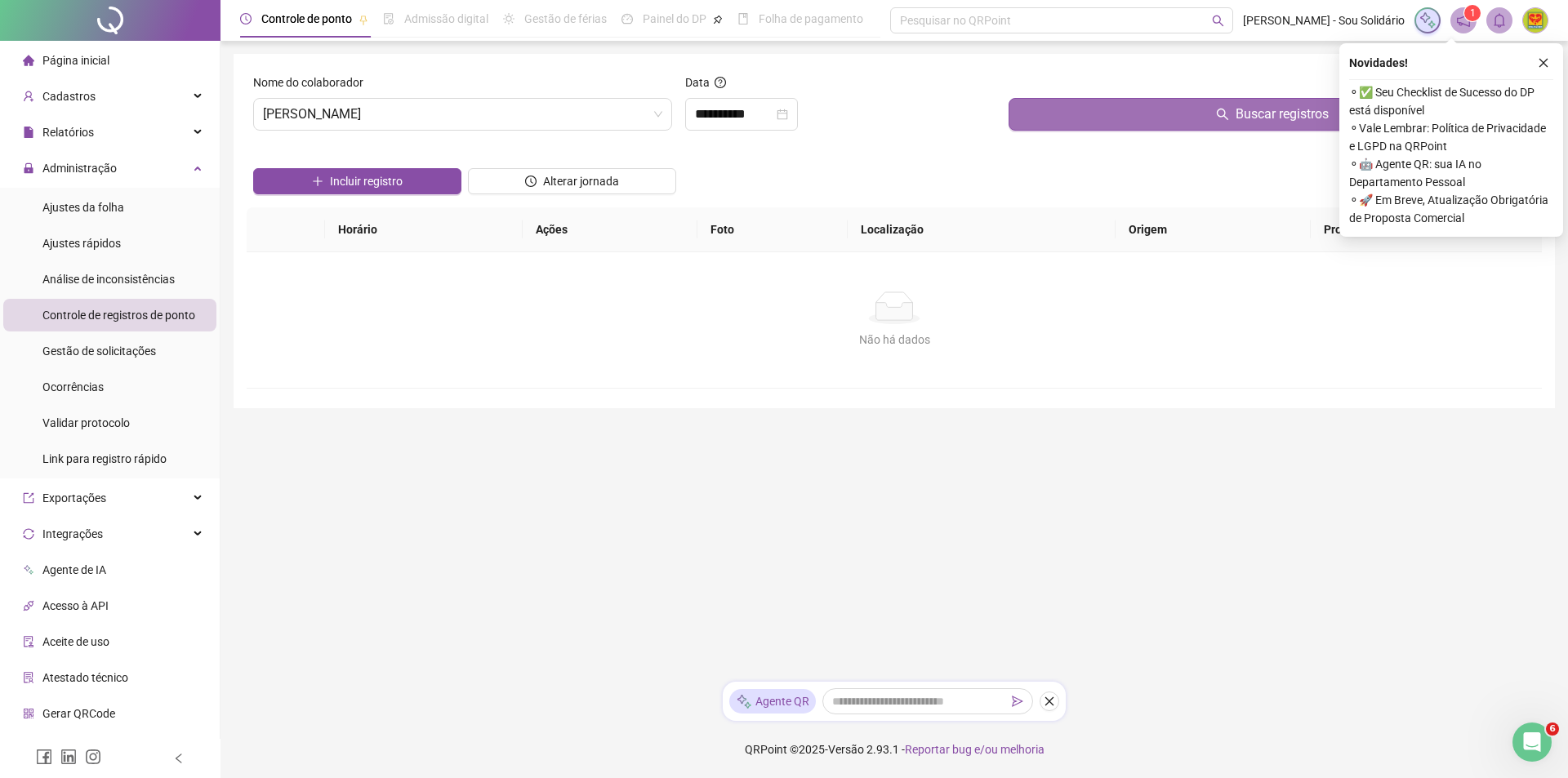
click at [1176, 119] on button "Buscar registros" at bounding box center [1272, 114] width 526 height 33
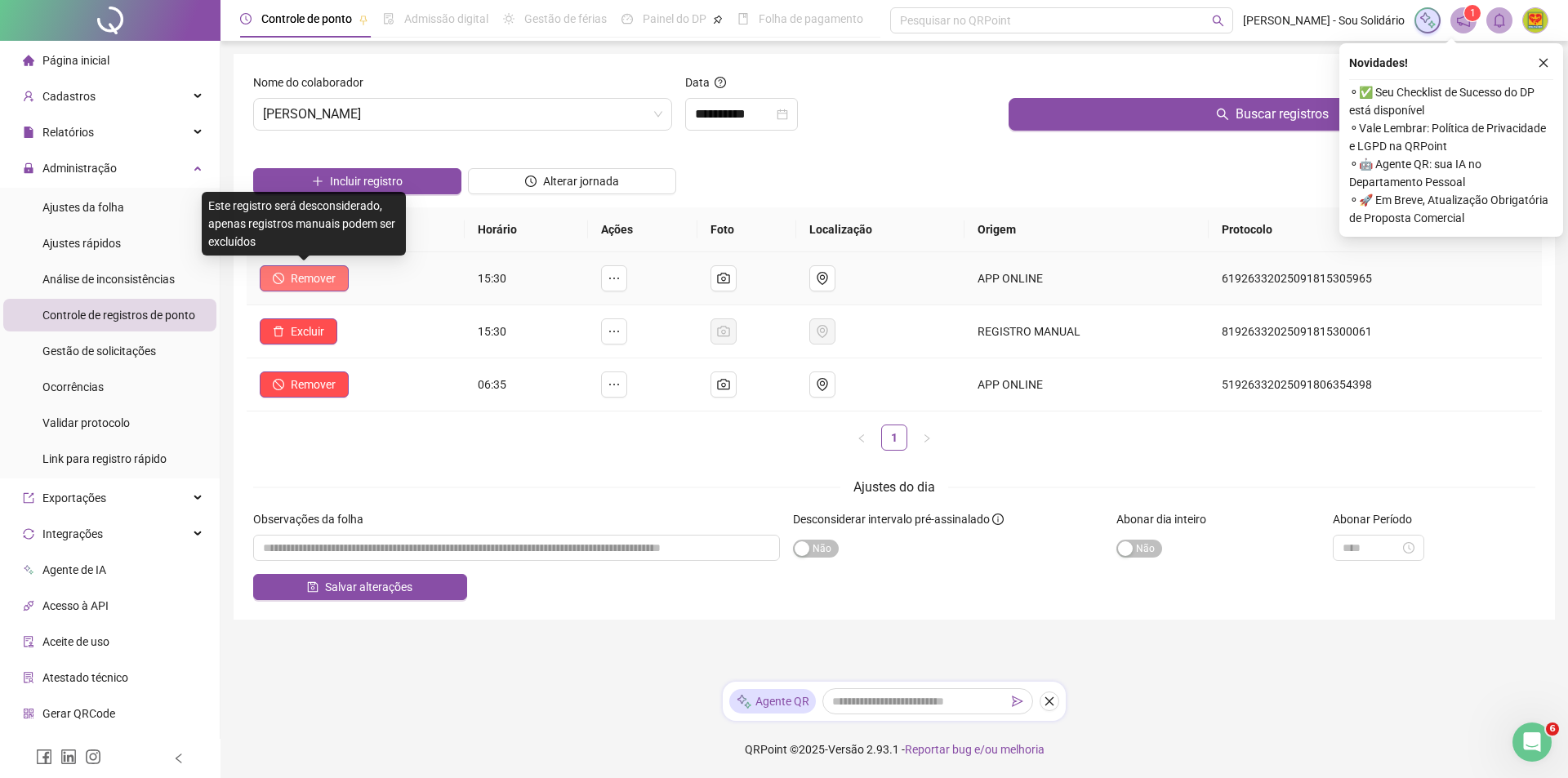
click at [300, 275] on span "Remover" at bounding box center [313, 278] width 45 height 18
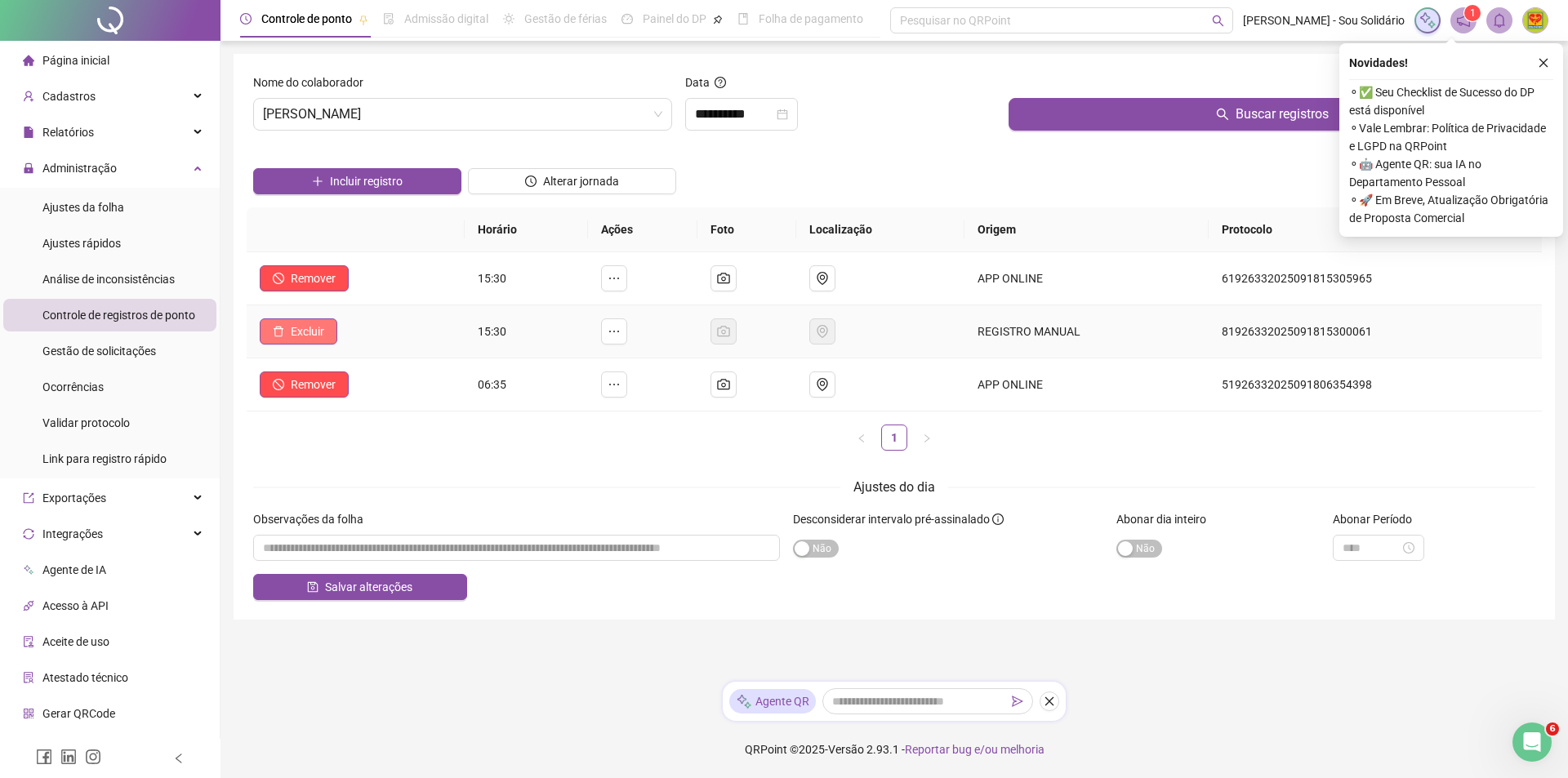
click at [299, 331] on span "Excluir" at bounding box center [307, 332] width 34 height 18
click at [362, 291] on span "Sim" at bounding box center [353, 289] width 19 height 18
click at [1546, 61] on icon "close" at bounding box center [1543, 63] width 12 height 12
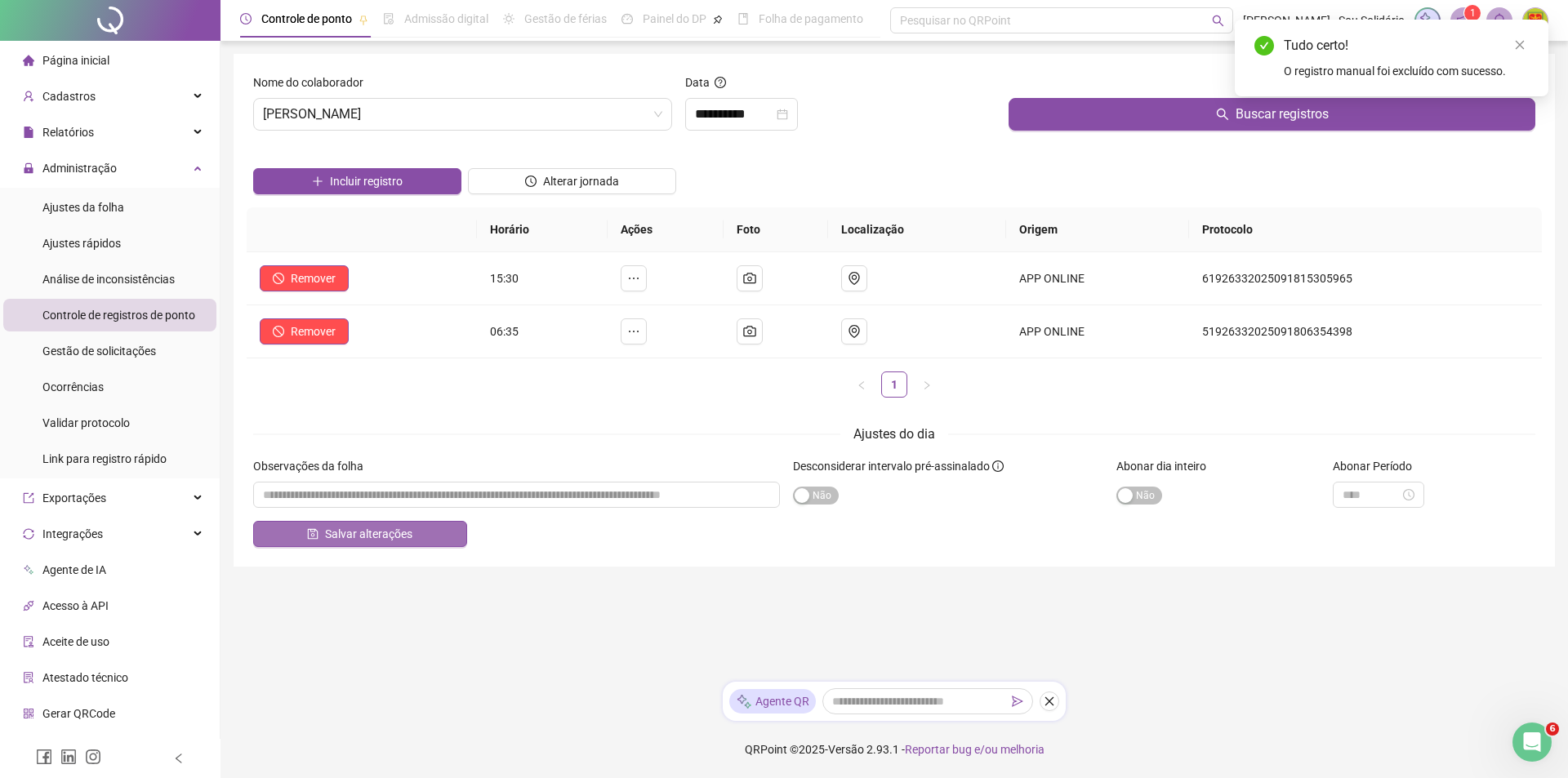
click at [362, 534] on span "Salvar alterações" at bounding box center [369, 534] width 88 height 18
click at [788, 113] on icon "close-circle" at bounding box center [782, 114] width 12 height 12
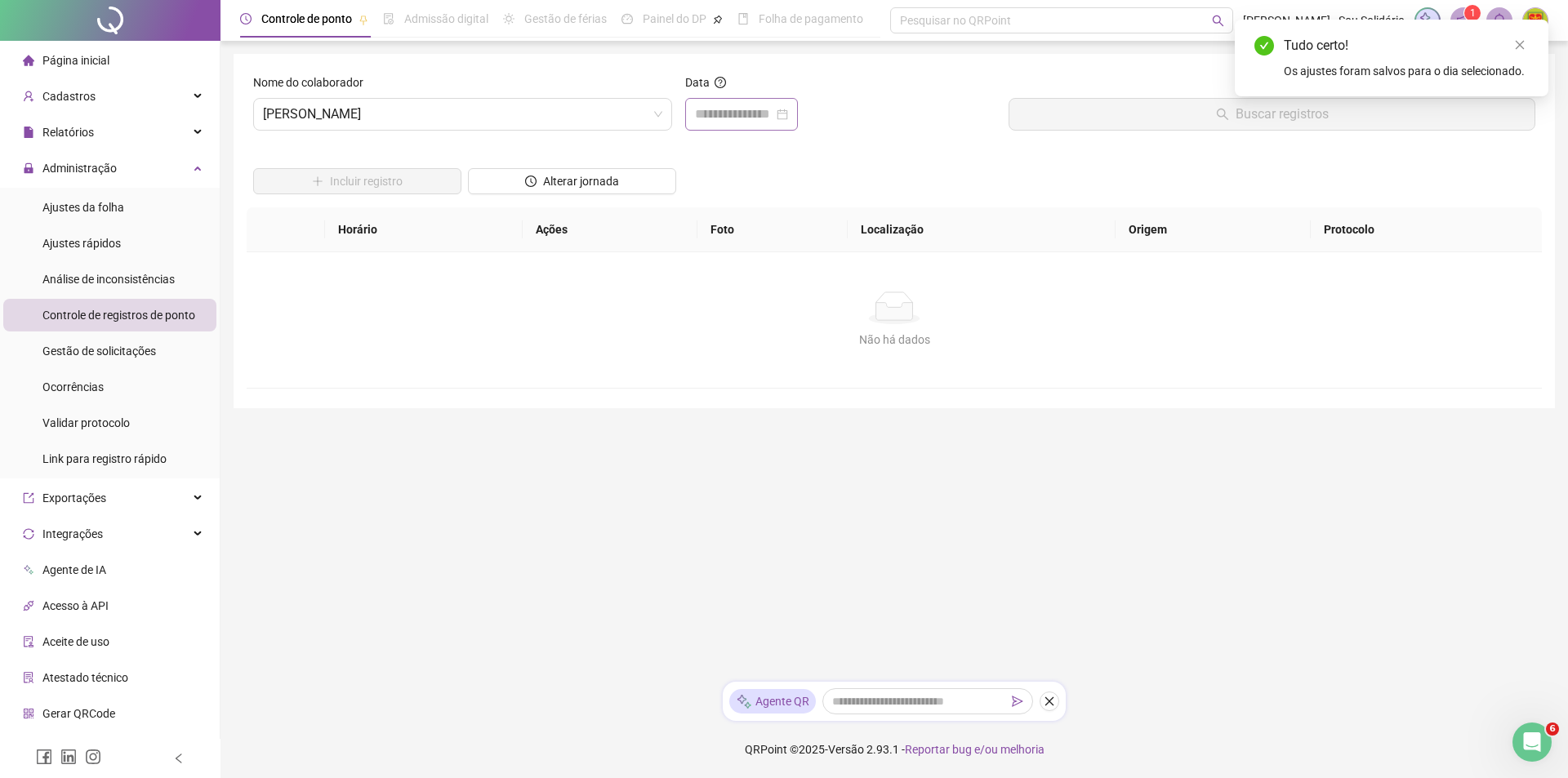
click at [788, 113] on div at bounding box center [742, 114] width 93 height 19
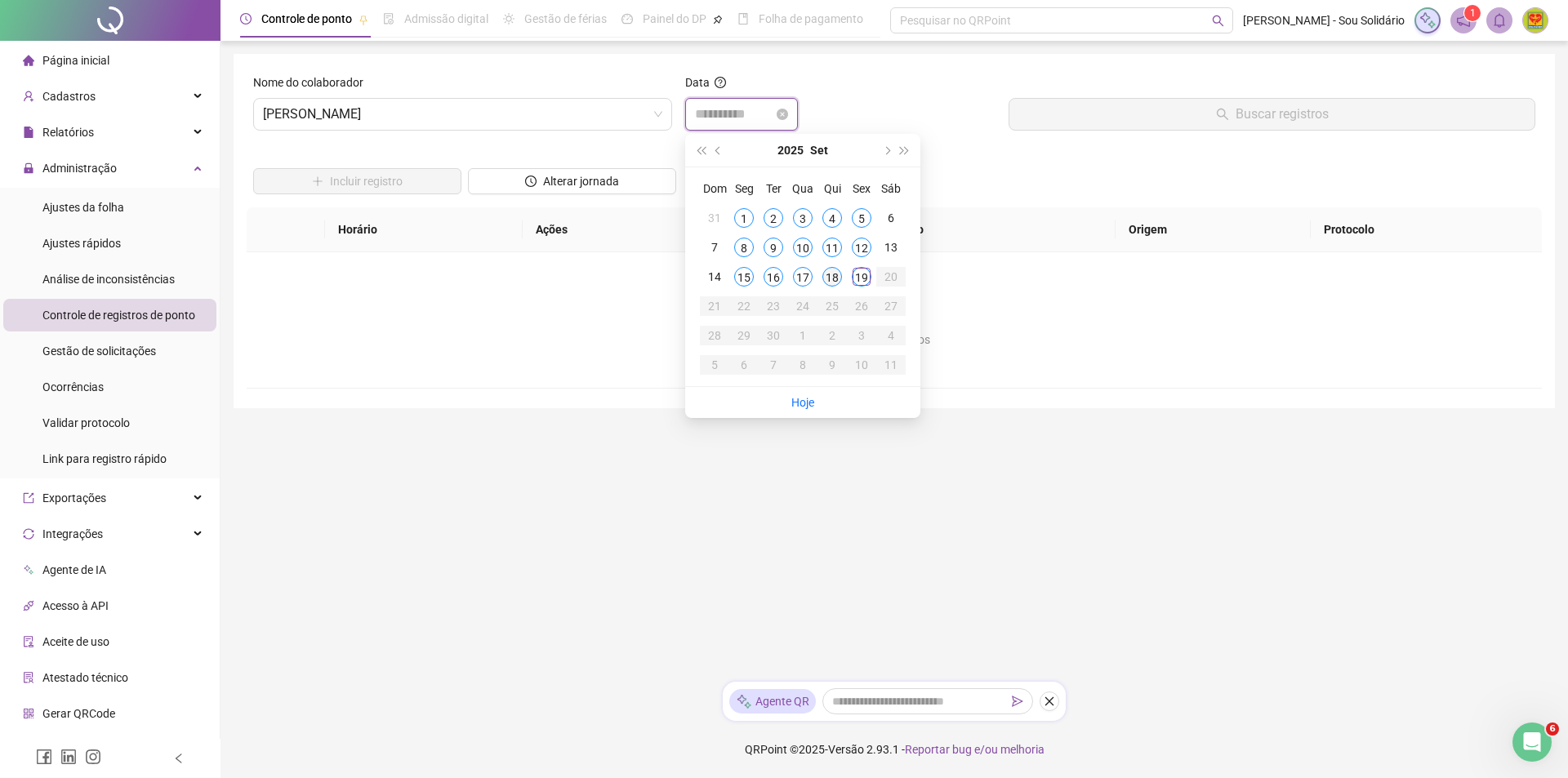
type input "**********"
click at [826, 278] on div "18" at bounding box center [832, 276] width 19 height 19
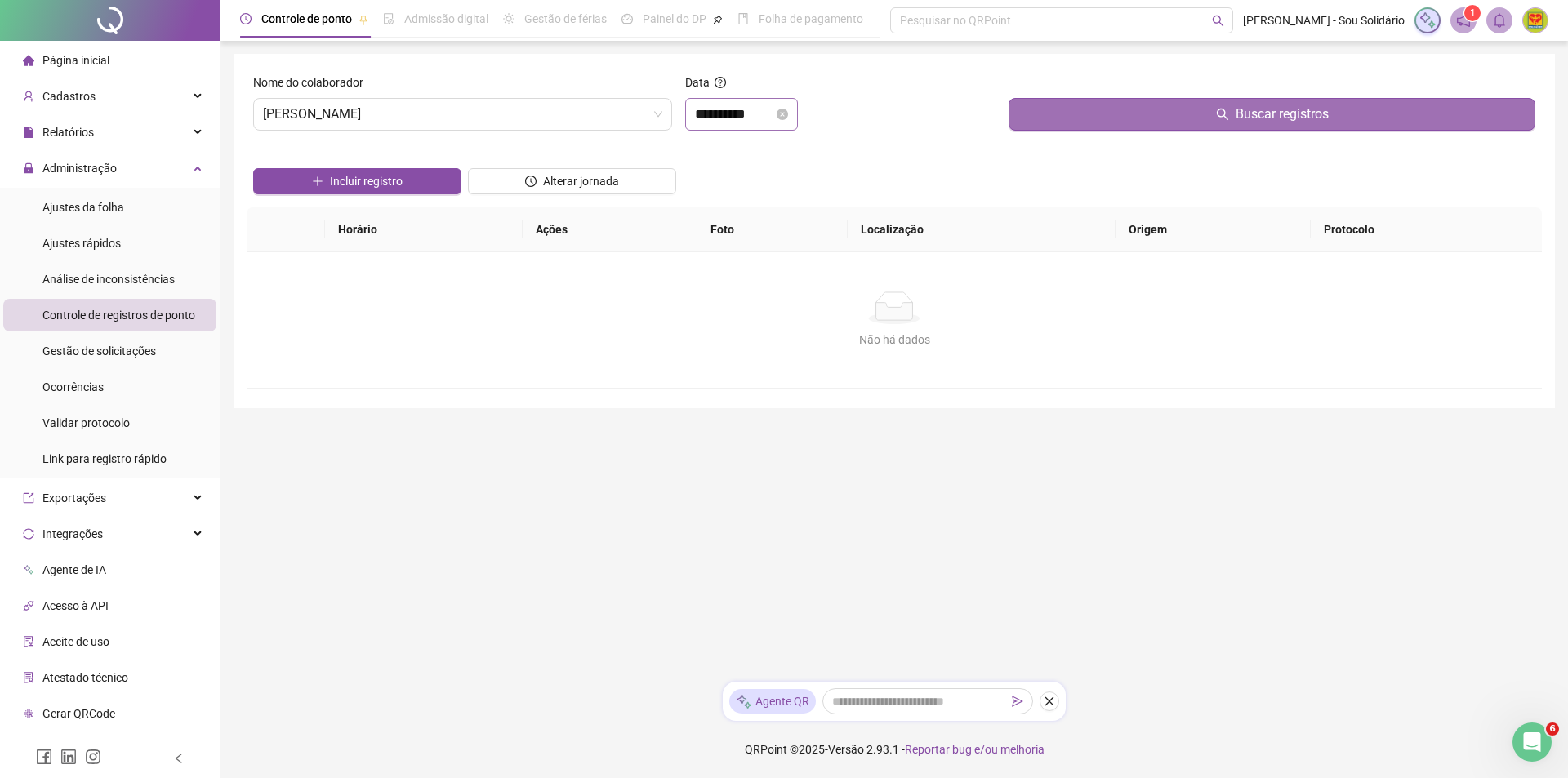
click at [1179, 120] on button "Buscar registros" at bounding box center [1272, 114] width 526 height 33
